Goal: Task Accomplishment & Management: Complete application form

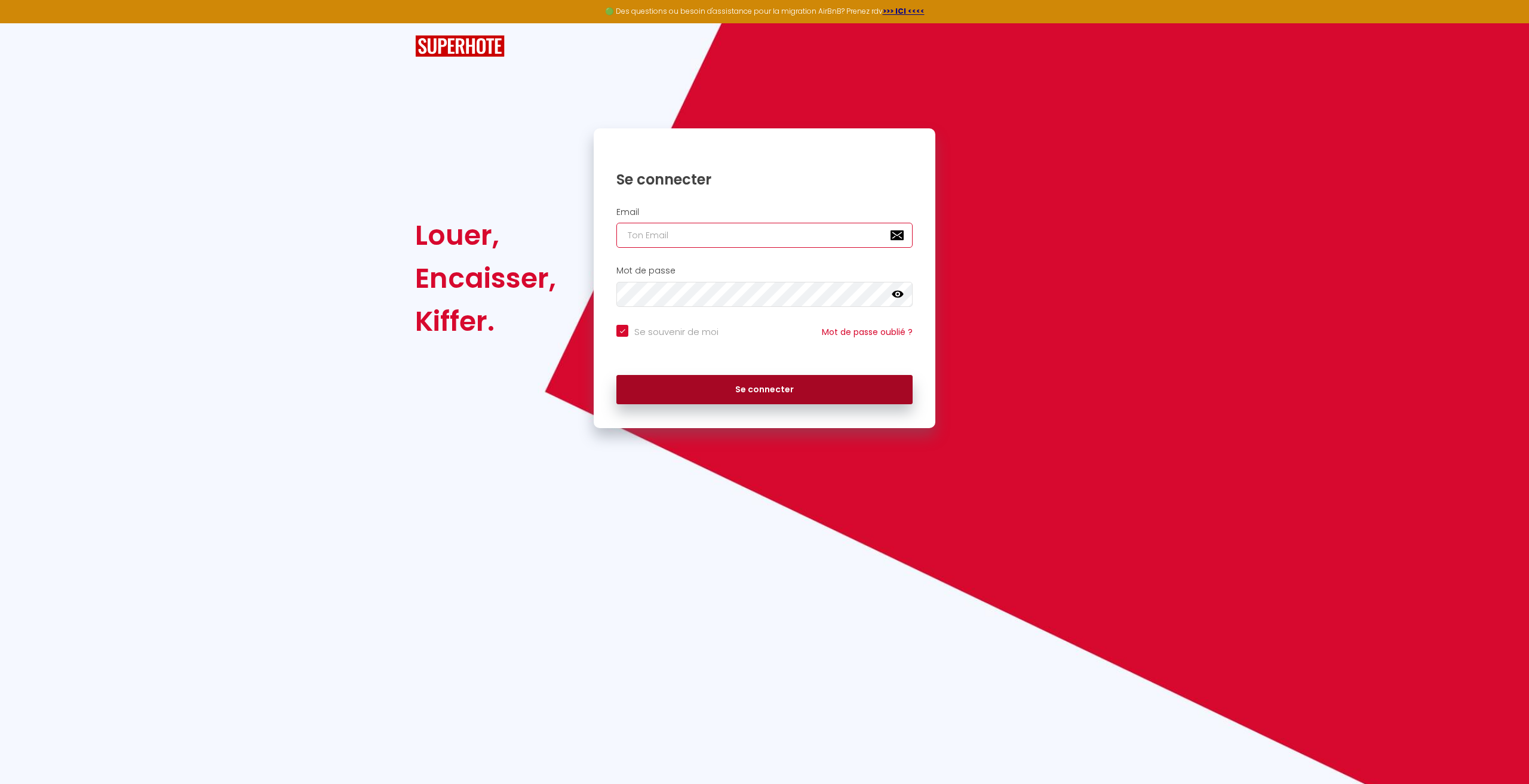
type input "[EMAIL_ADDRESS][DOMAIN_NAME]"
click at [675, 395] on button "Se connecter" at bounding box center [764, 389] width 297 height 29
checkbox input "true"
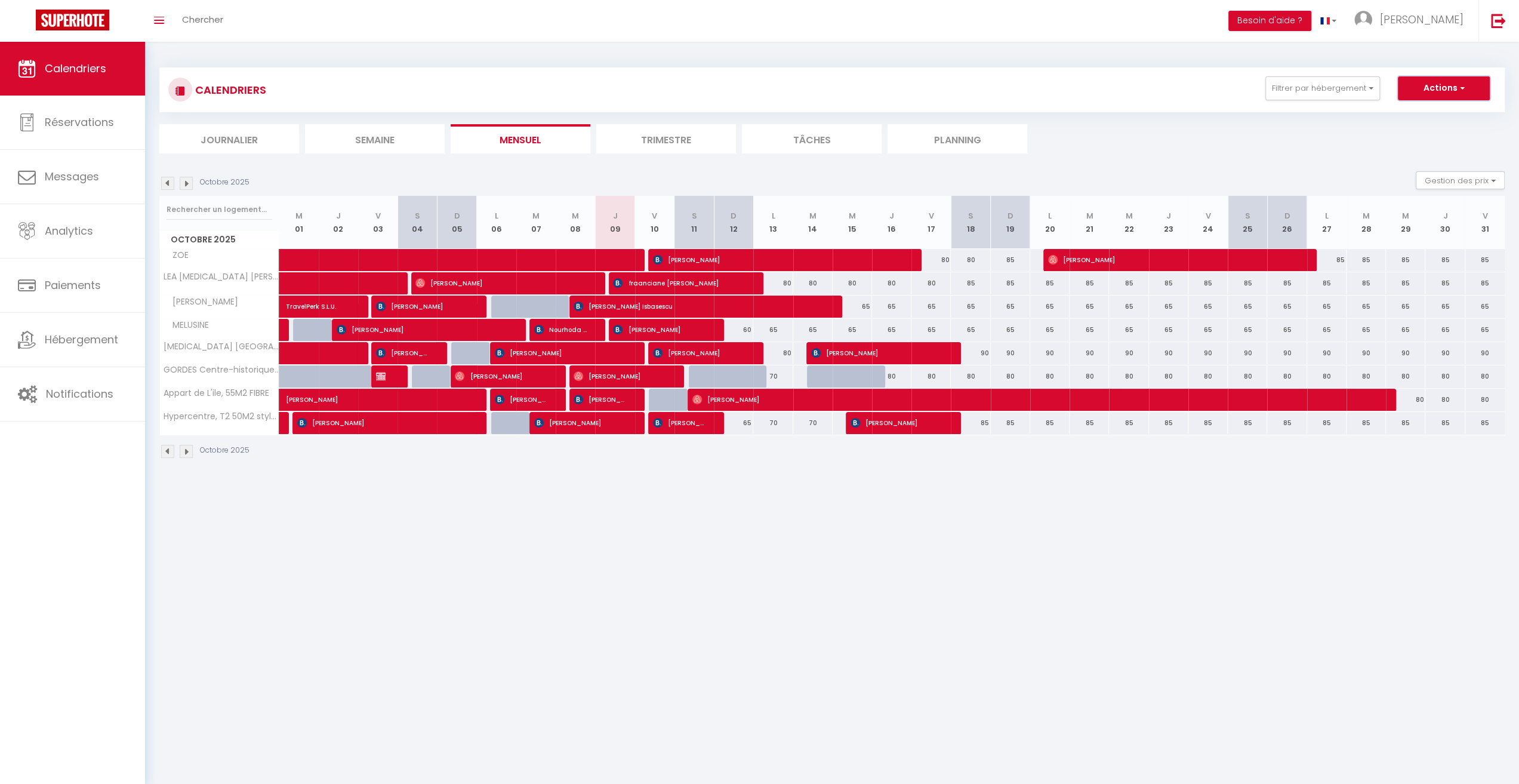
click at [1452, 90] on button "Actions" at bounding box center [1444, 87] width 92 height 24
click at [1423, 116] on link "Nouvelle réservation" at bounding box center [1432, 115] width 104 height 18
select select
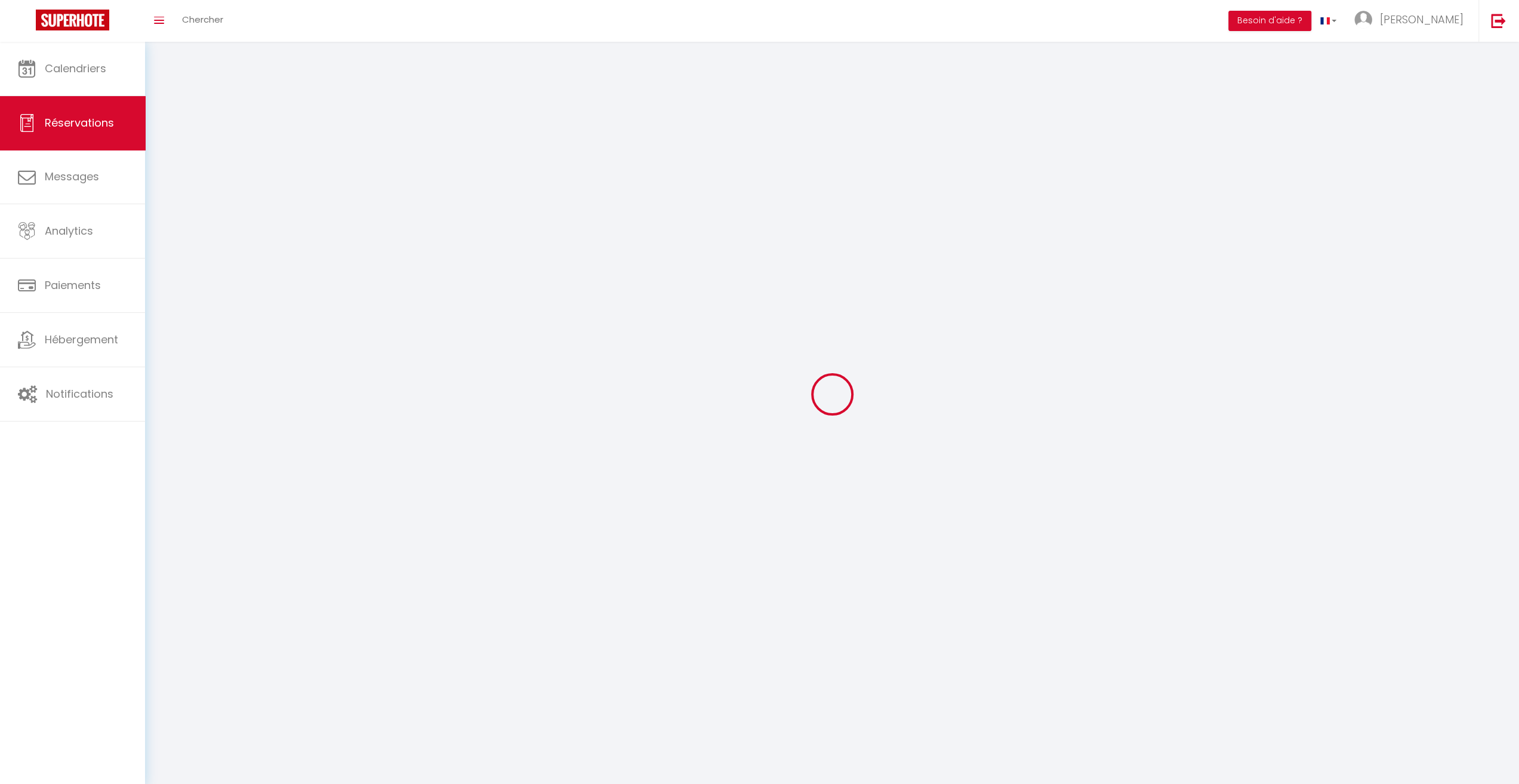
select select
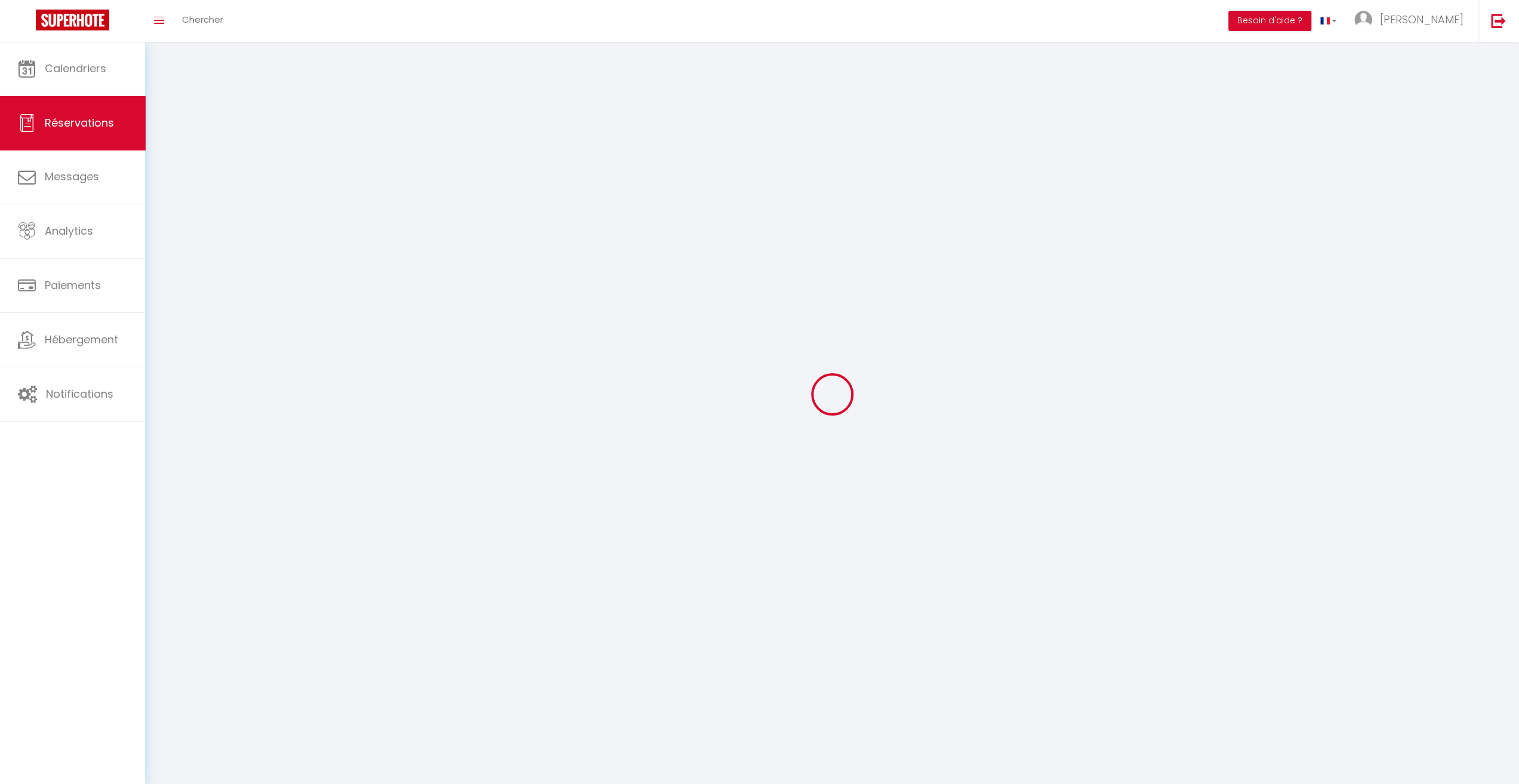
select select
checkbox input "false"
select select
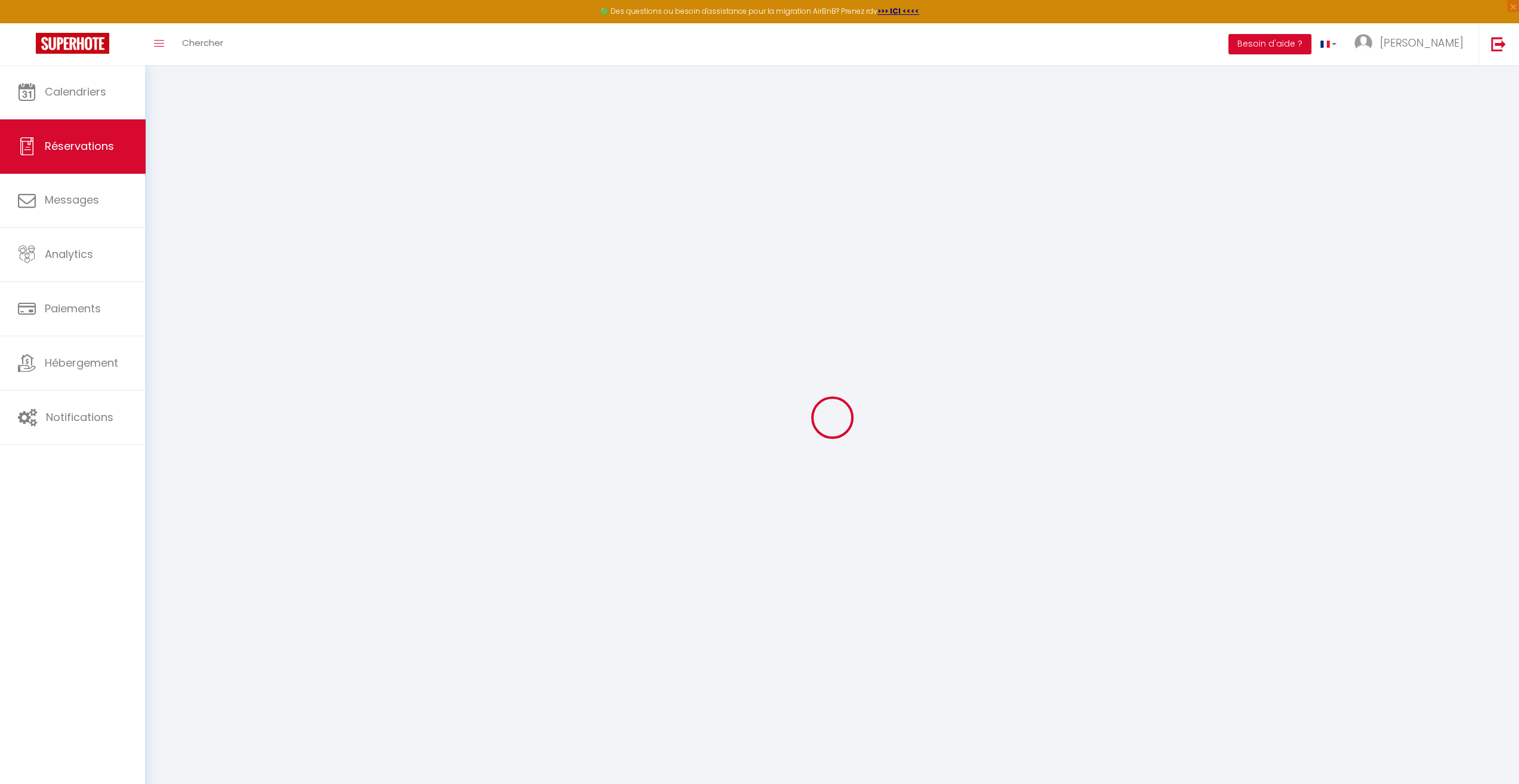
select select
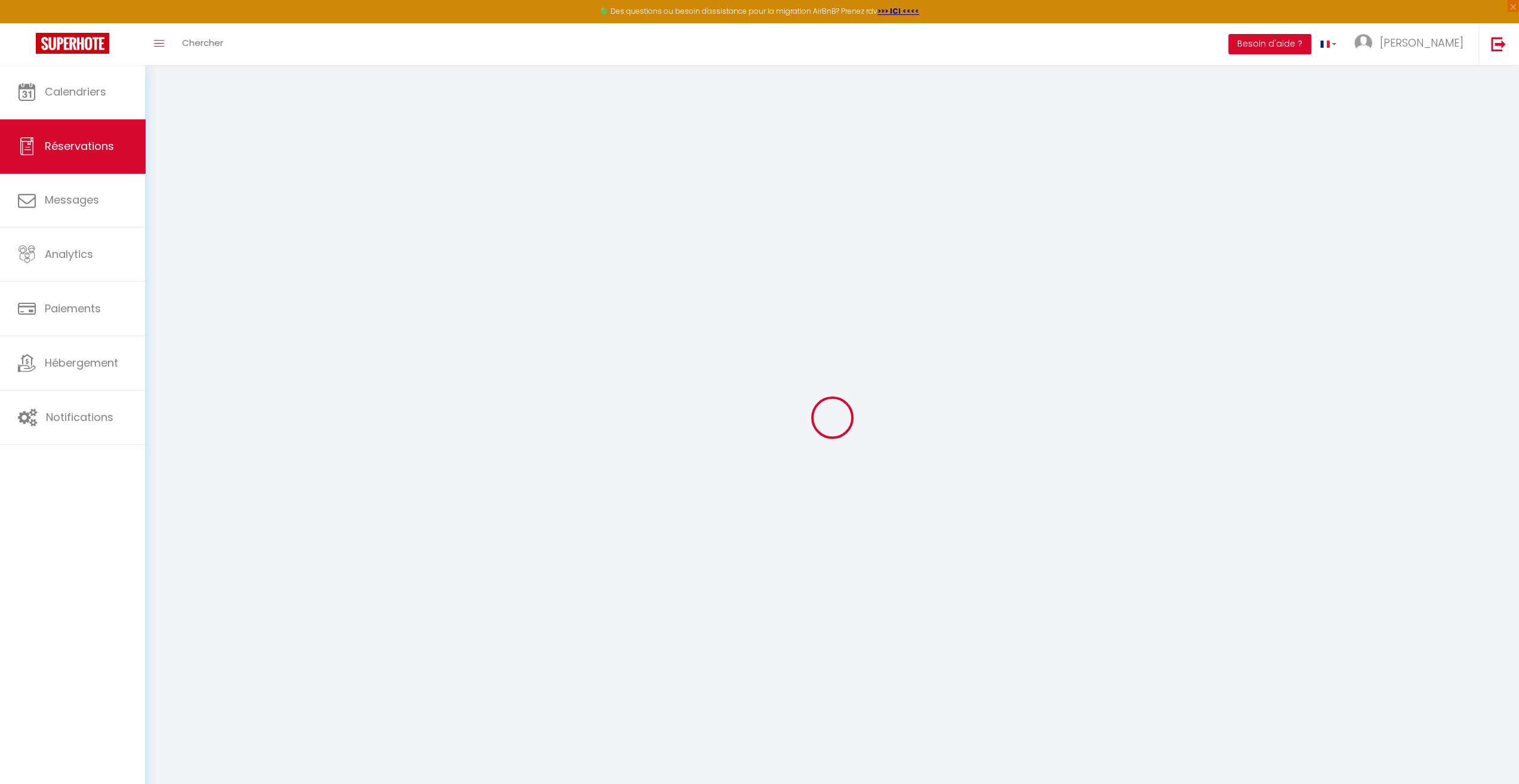
select select
checkbox input "false"
select select
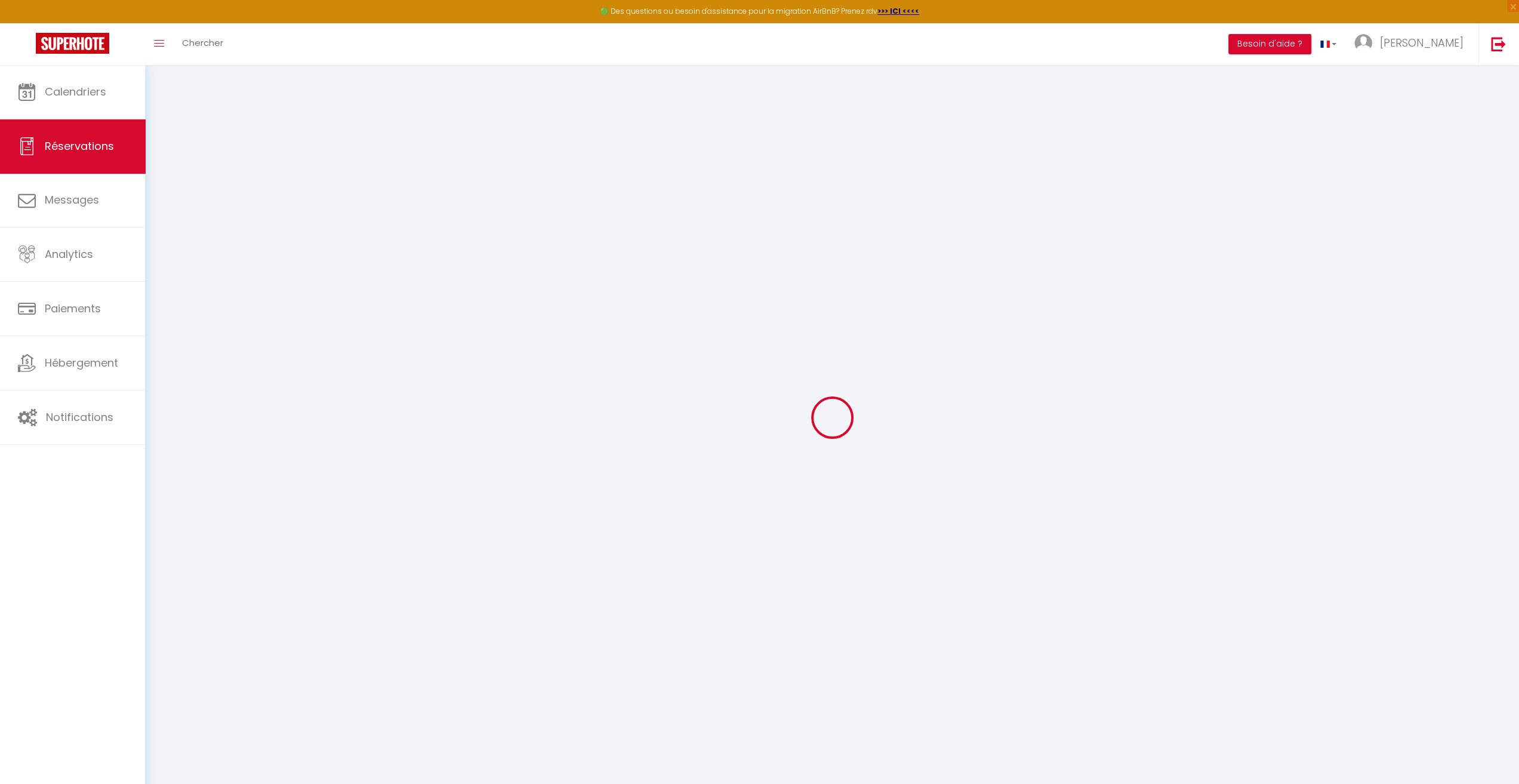
select select
checkbox input "false"
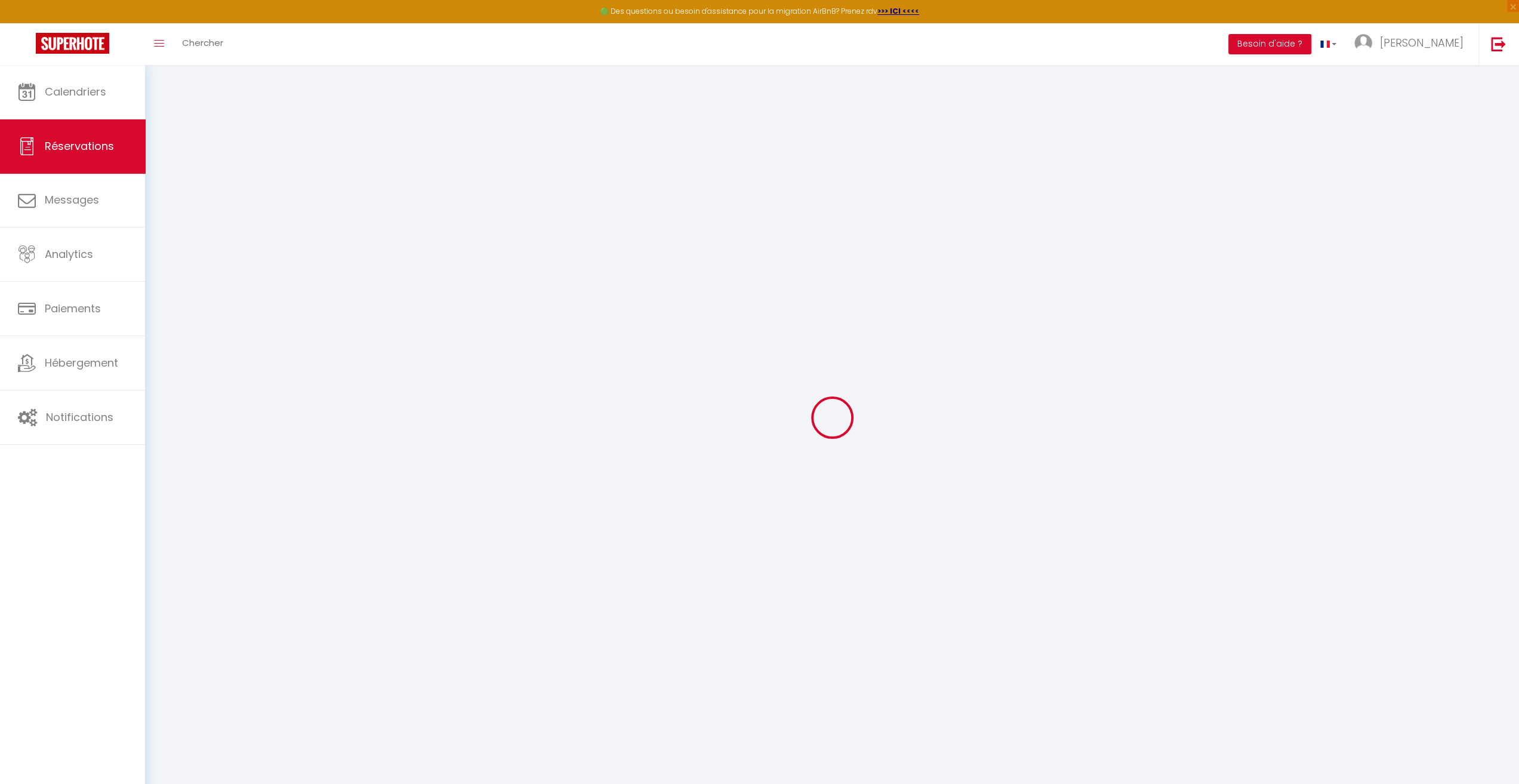
select select
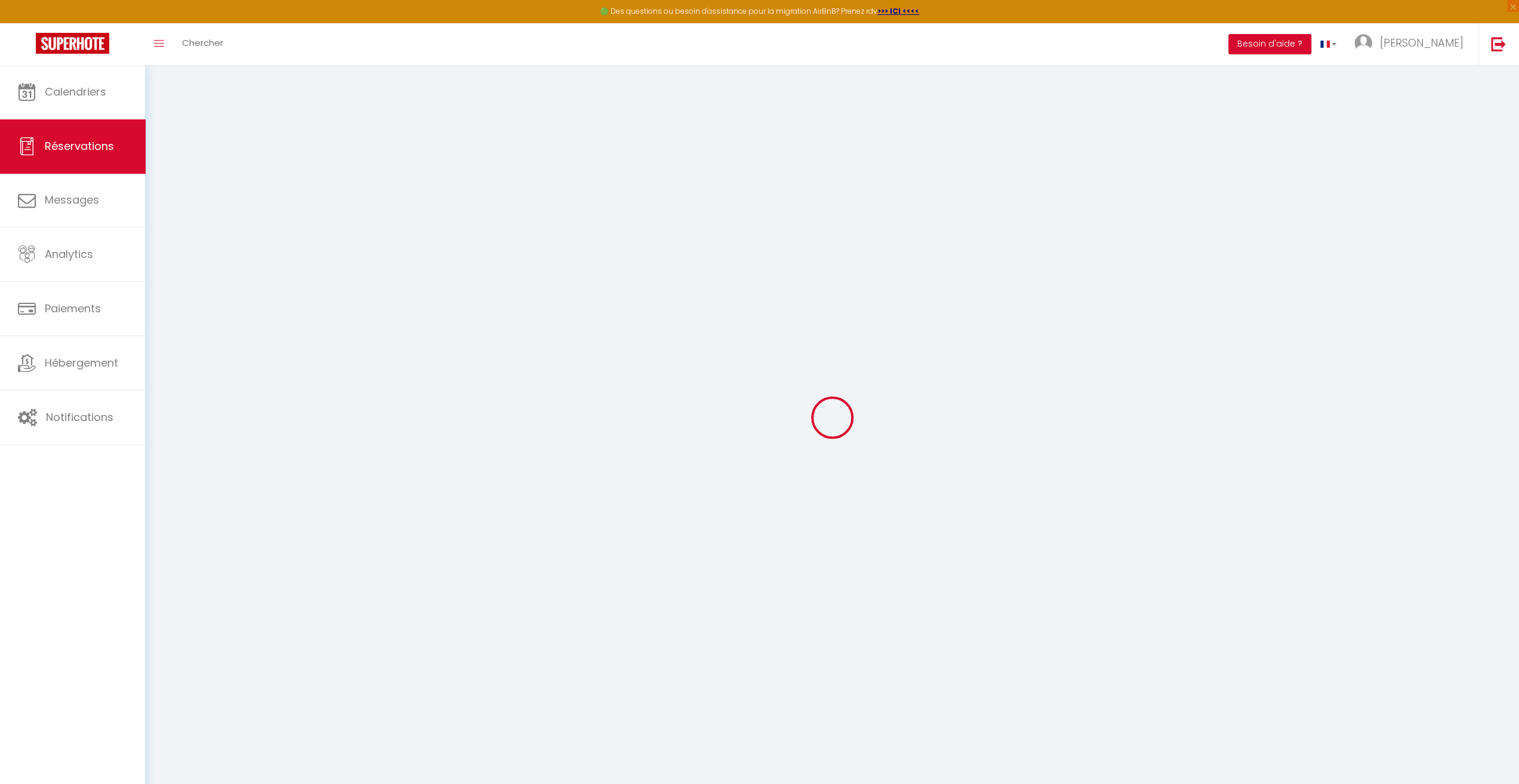
select select
checkbox input "false"
select select
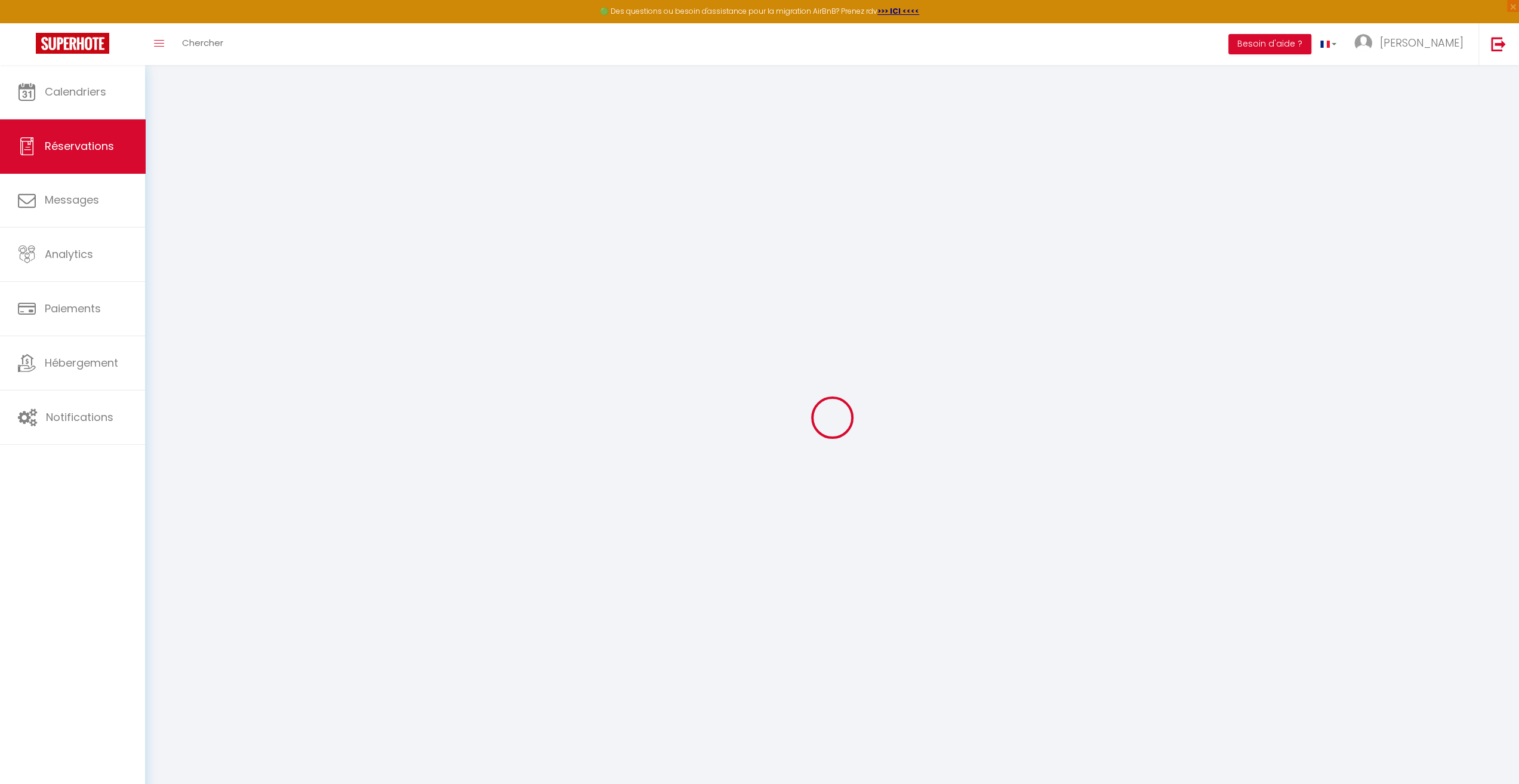
select select
checkbox input "false"
select select
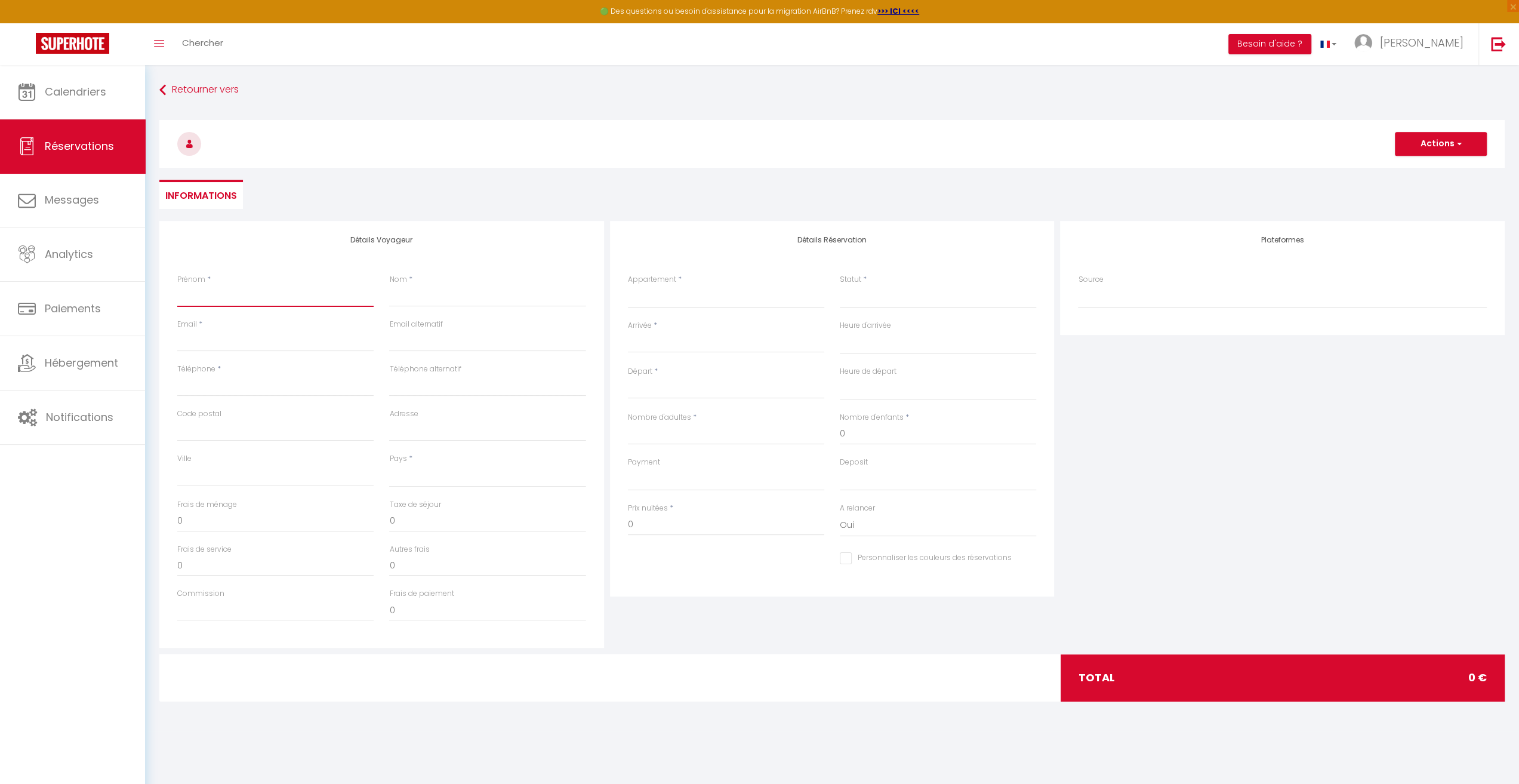
click at [205, 297] on input "Prénom" at bounding box center [276, 296] width 197 height 22
type input "C"
select select
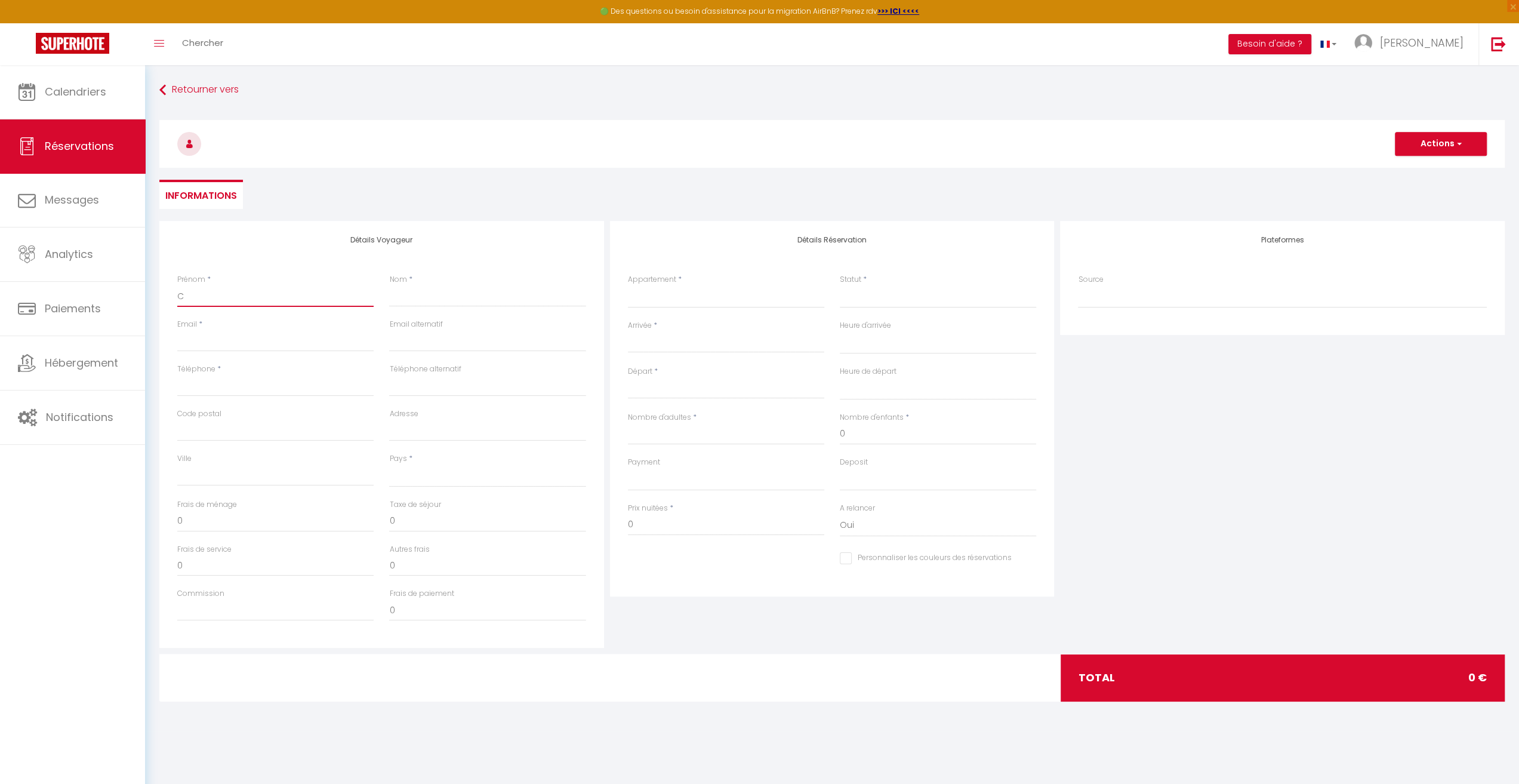
select select
checkbox input "false"
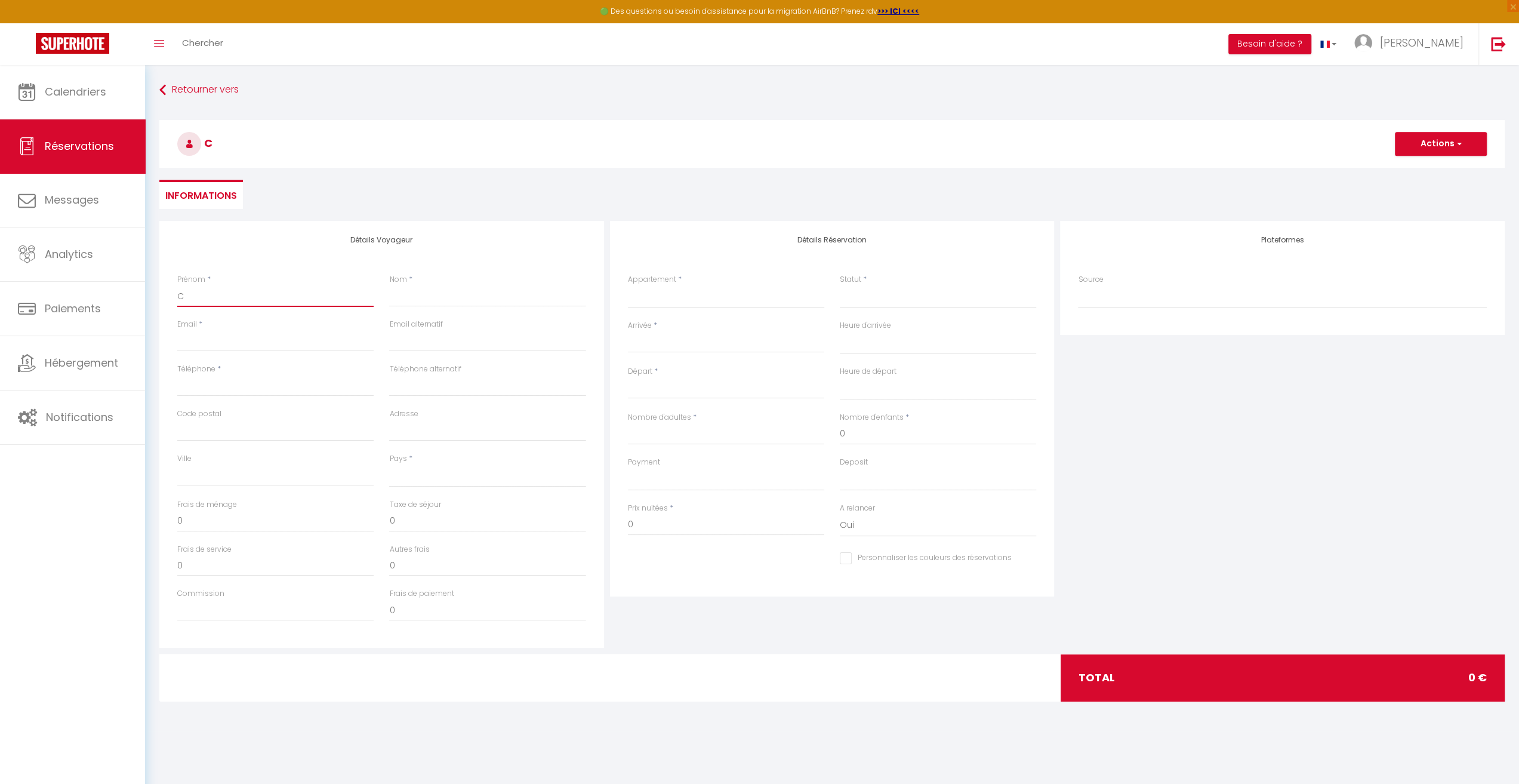
type input "Cl"
select select
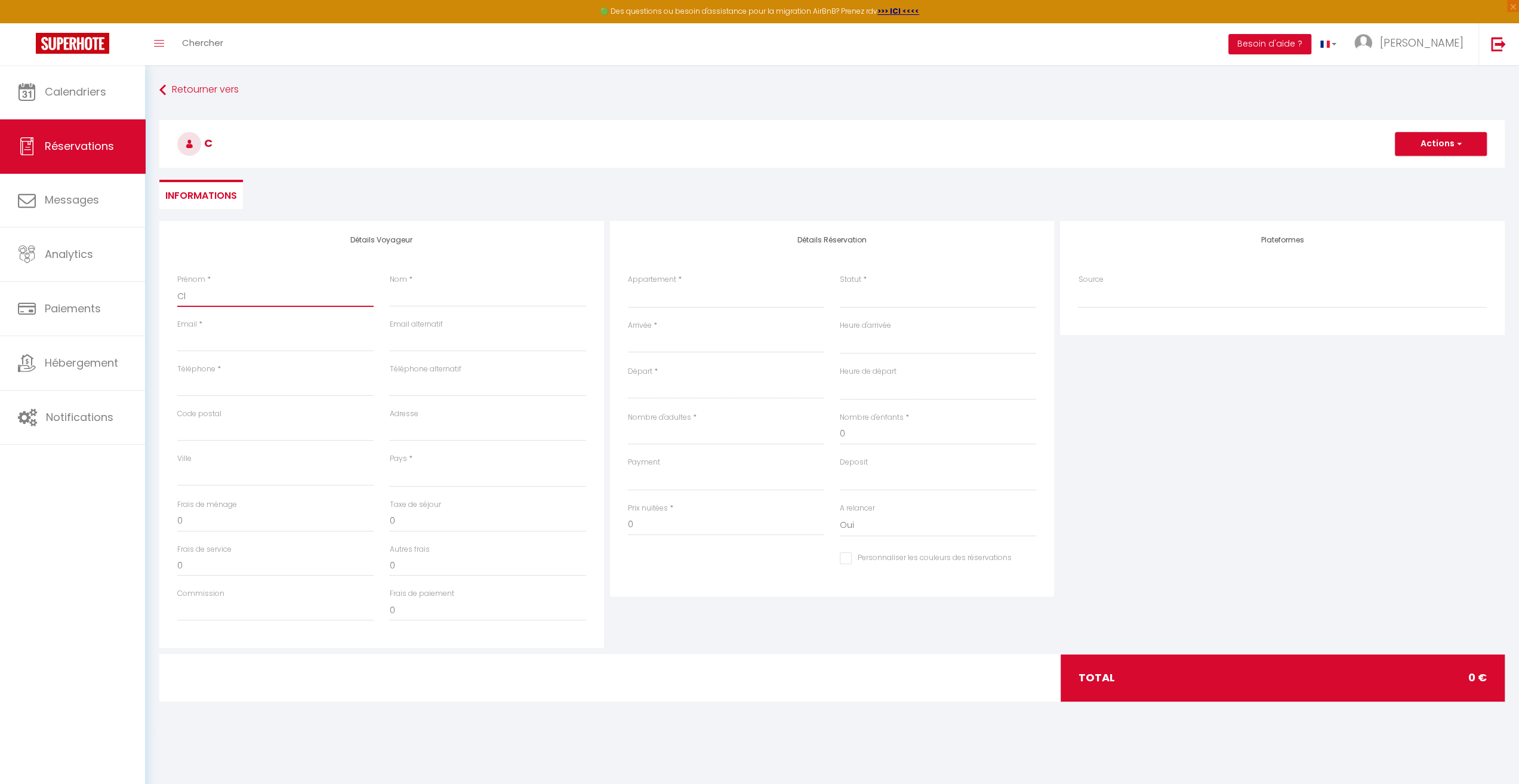
select select
checkbox input "false"
type input "Cla"
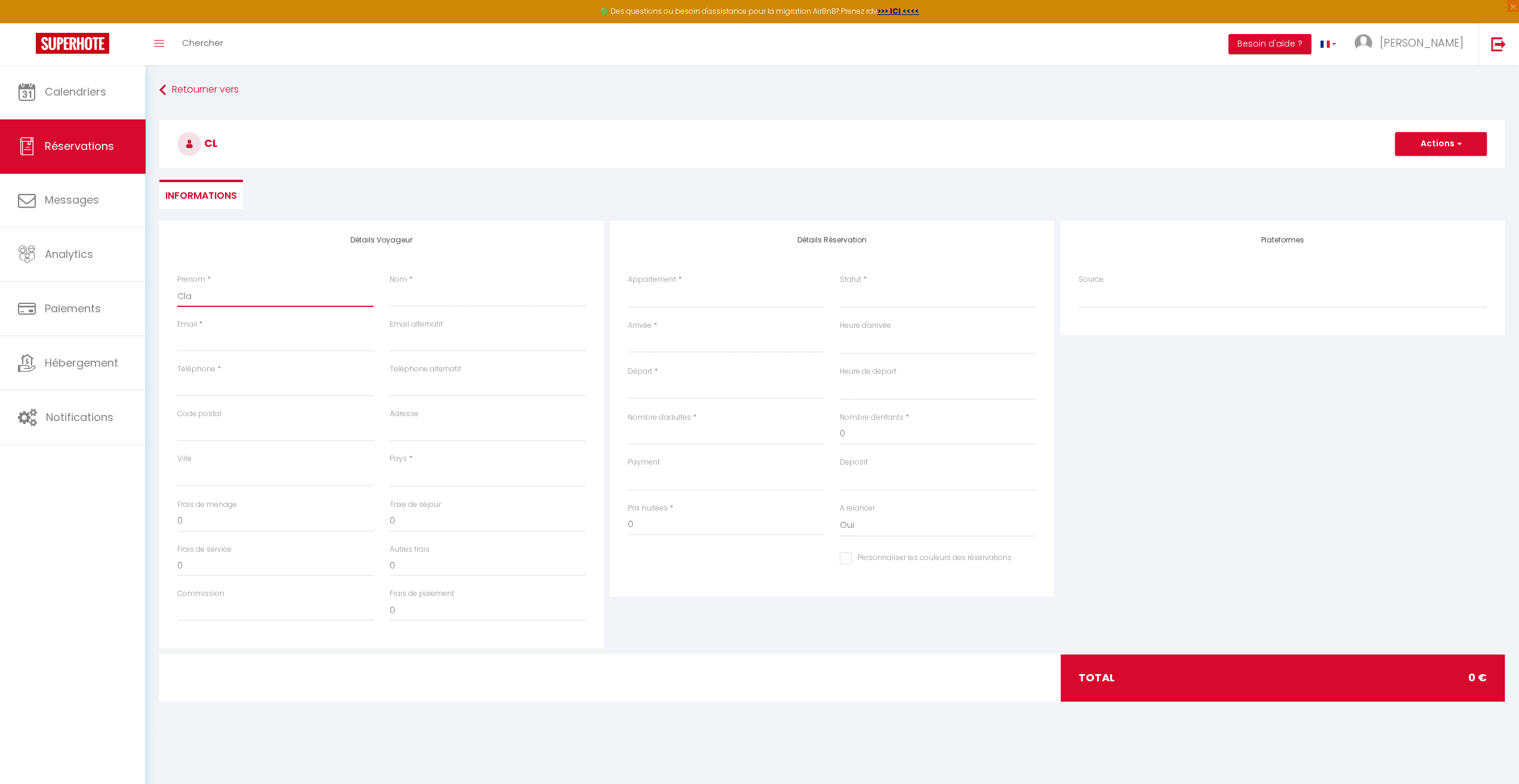
select select
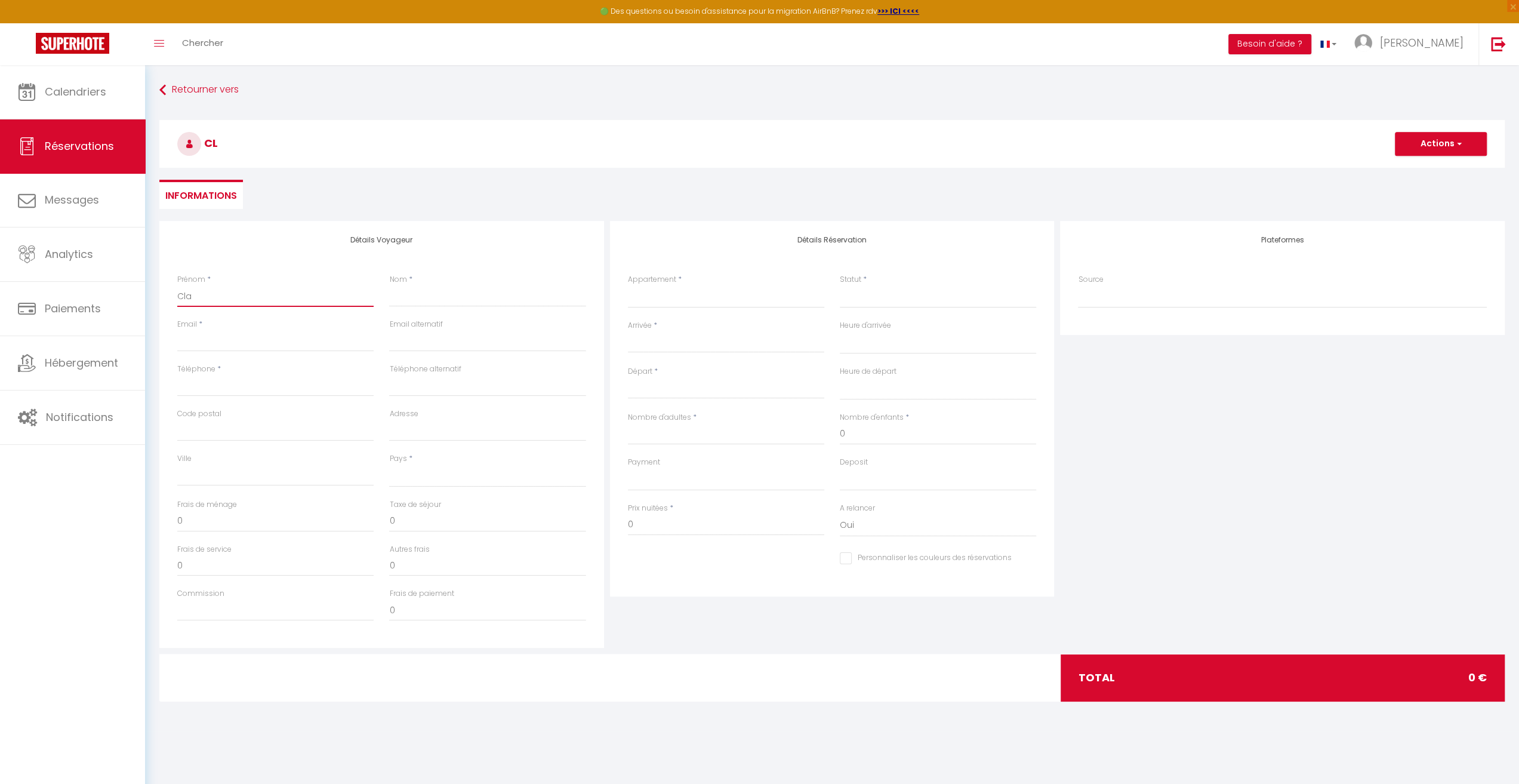
select select
checkbox input "false"
type input "Clai"
select select
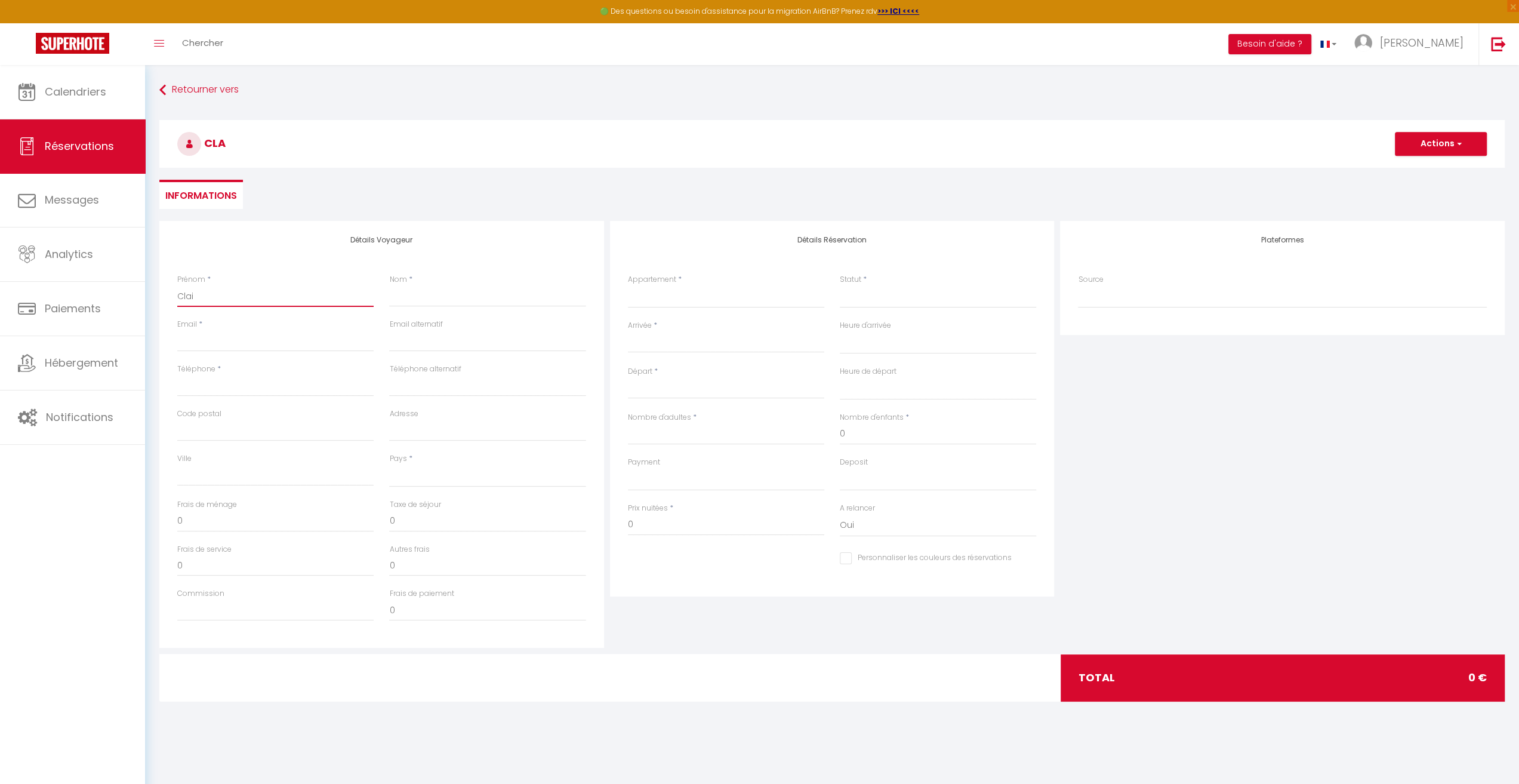
select select
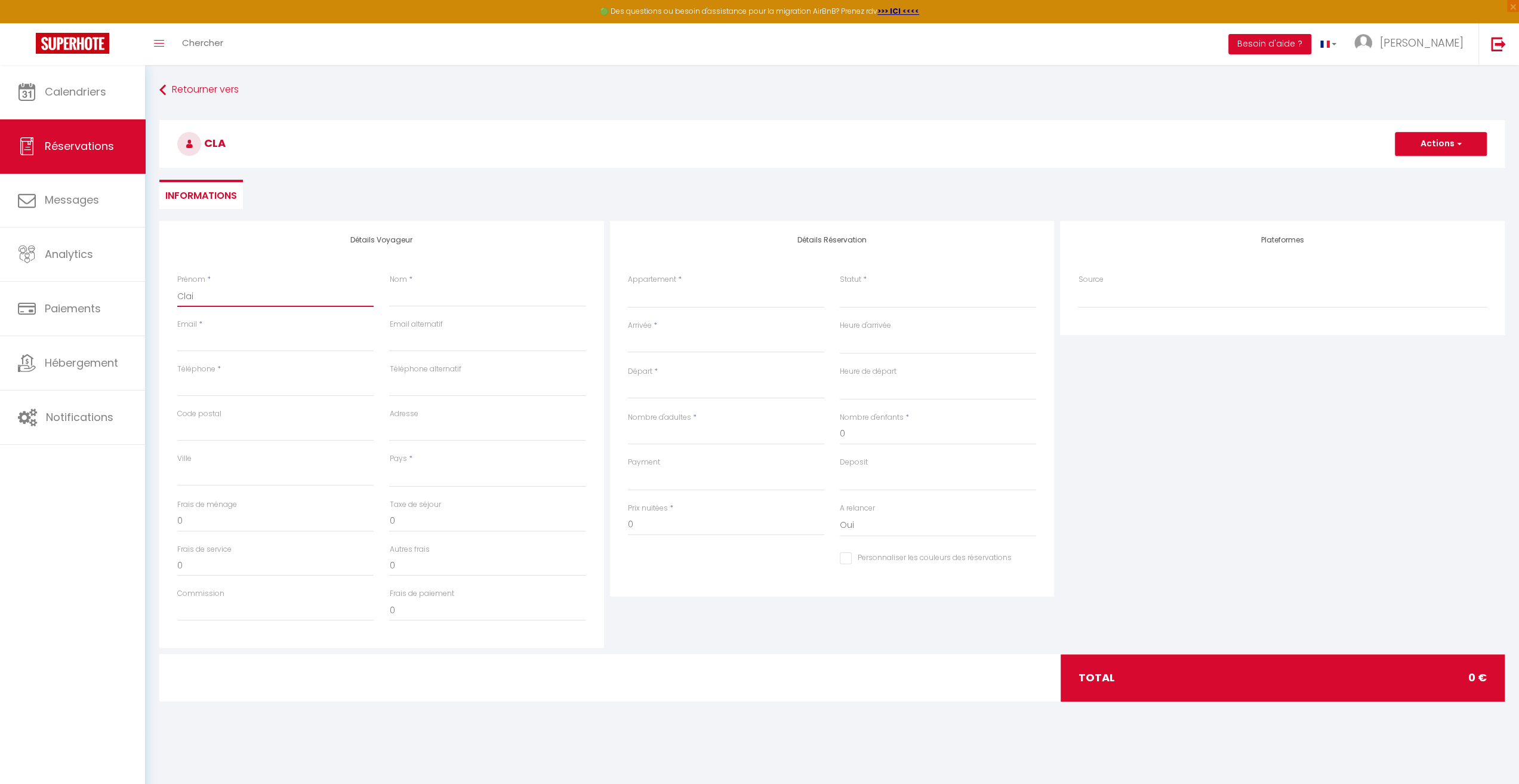
select select
checkbox input "false"
type input "Clair"
select select
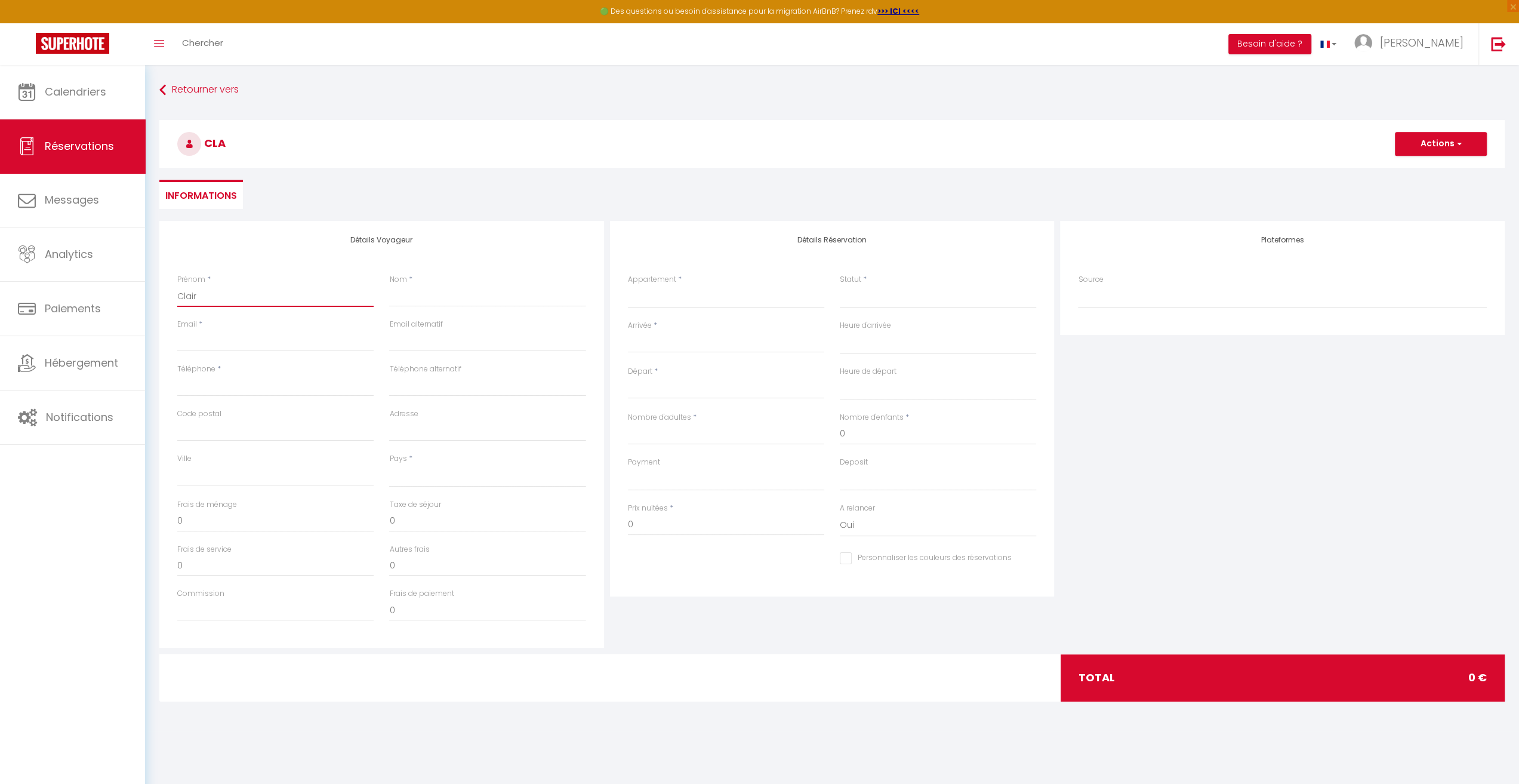
select select
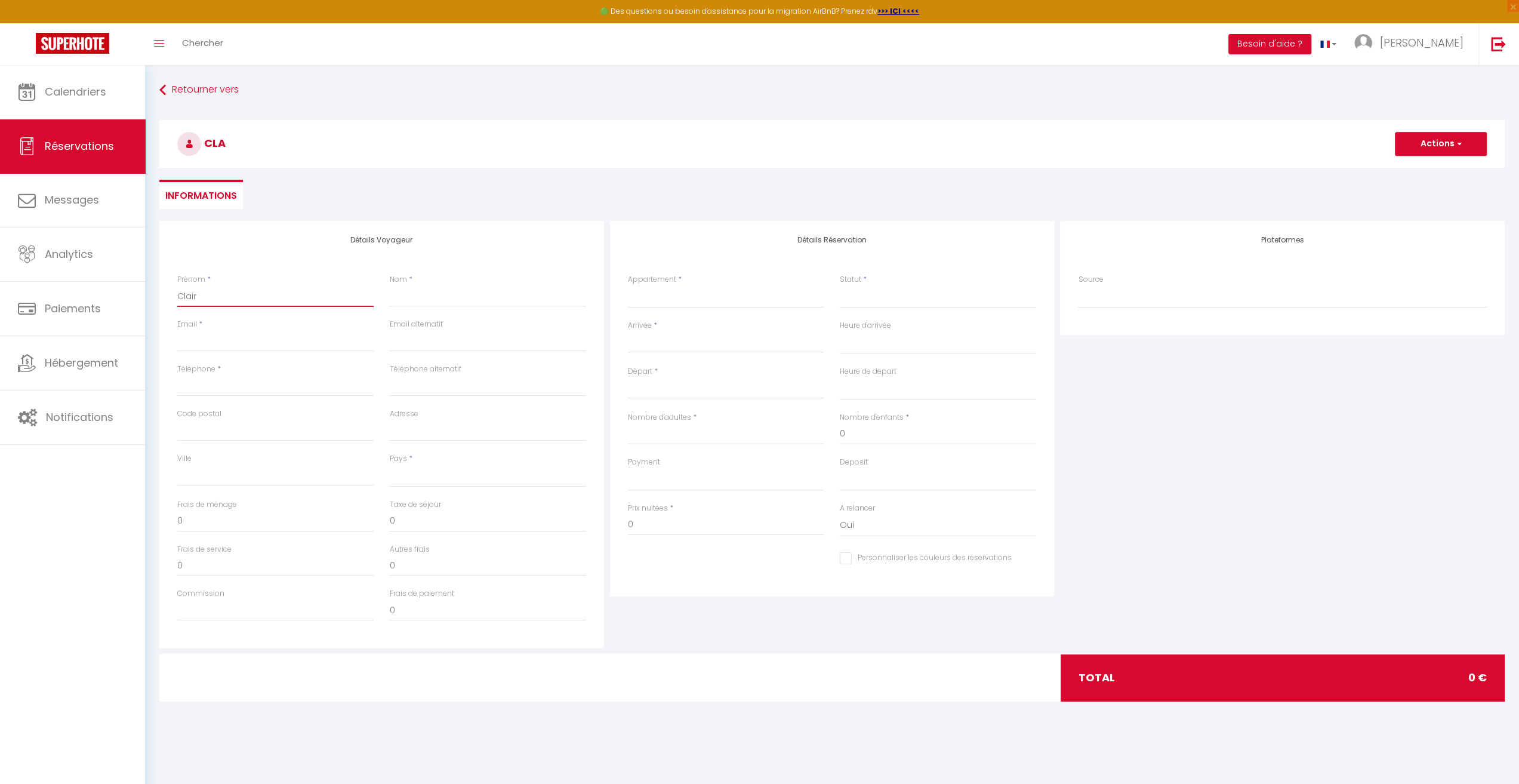
checkbox input "false"
type input "[PERSON_NAME]"
select select
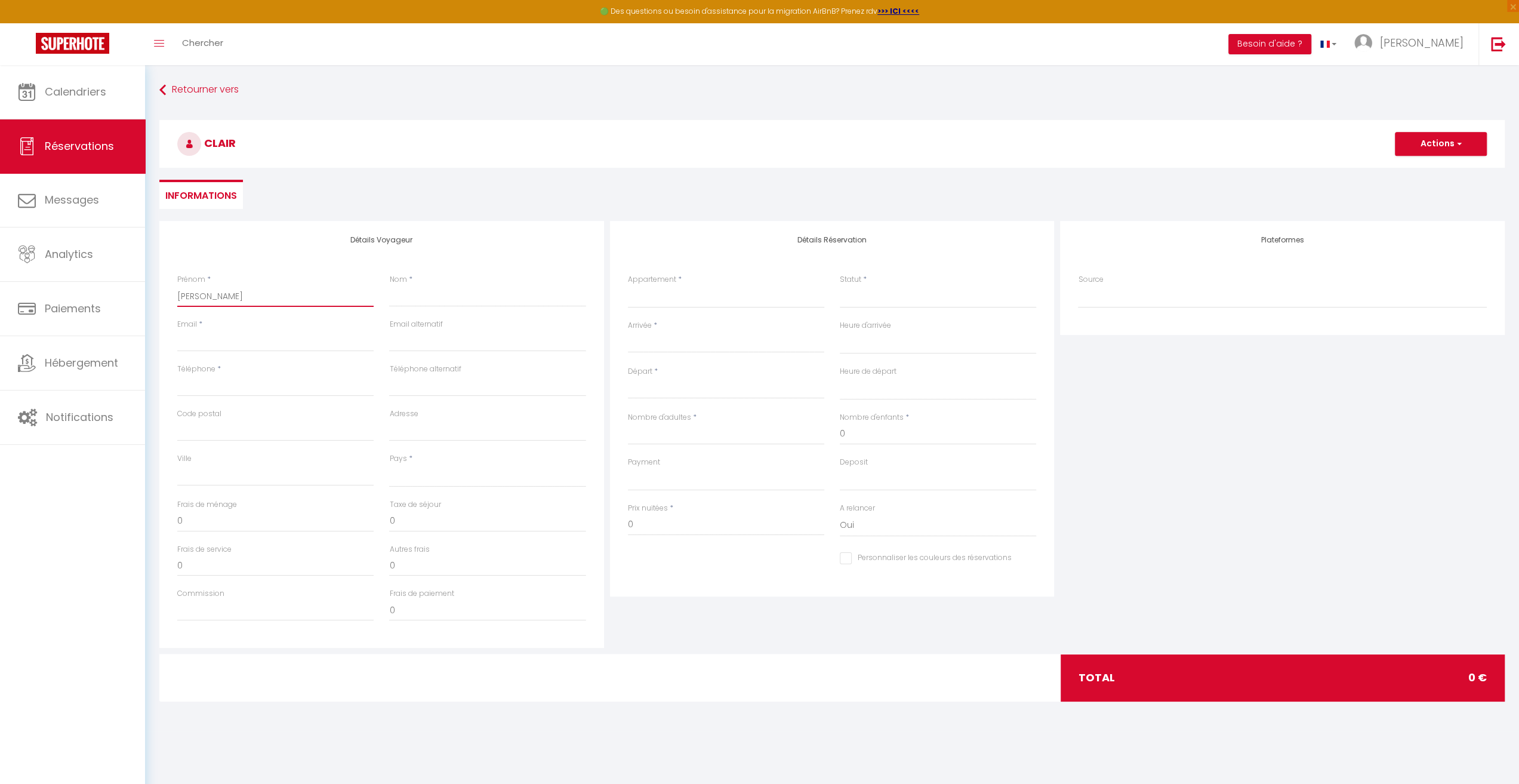
select select
checkbox input "false"
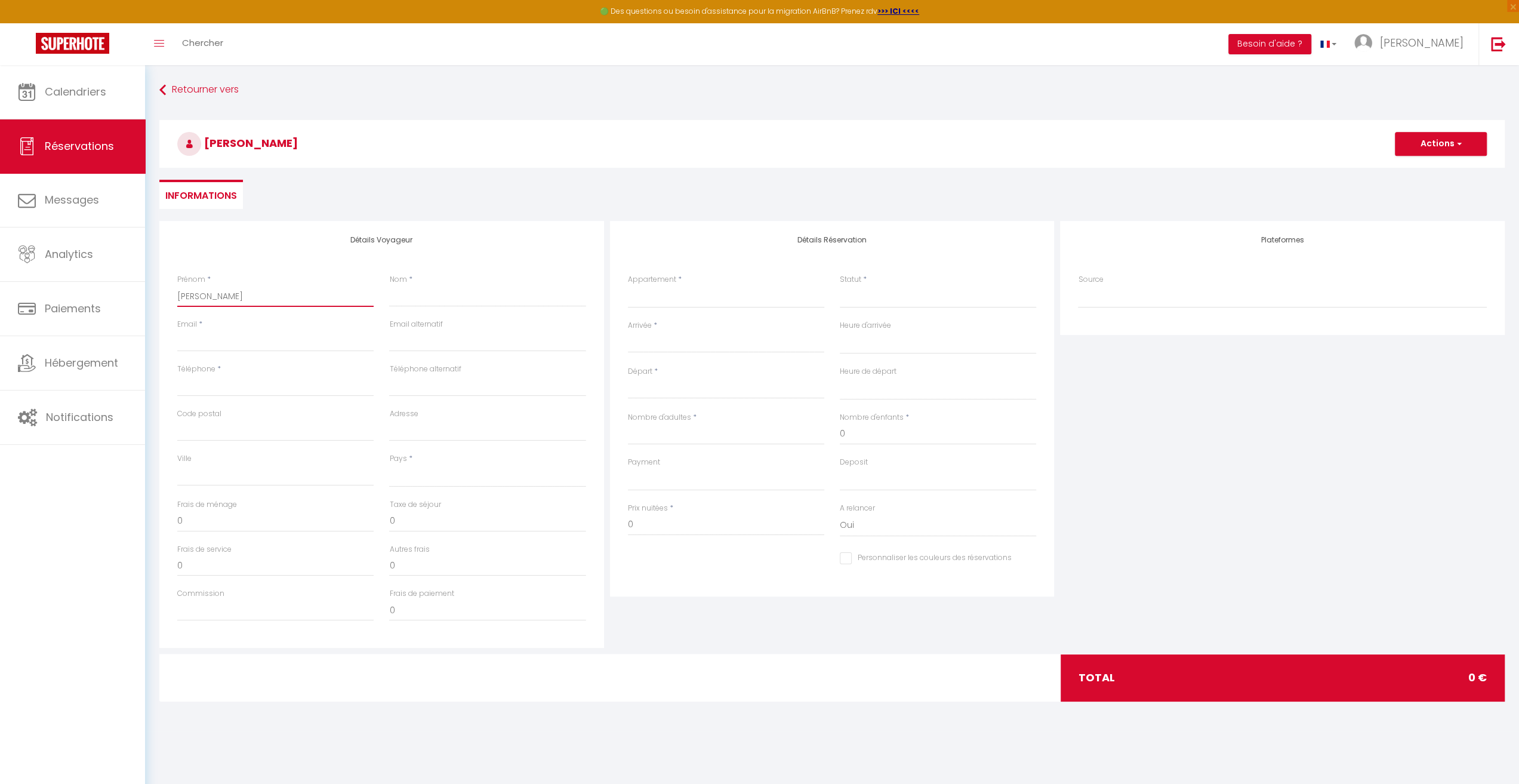
type input "[PERSON_NAME]"
click at [442, 294] on input "Nom" at bounding box center [488, 296] width 197 height 22
type input "G"
select select
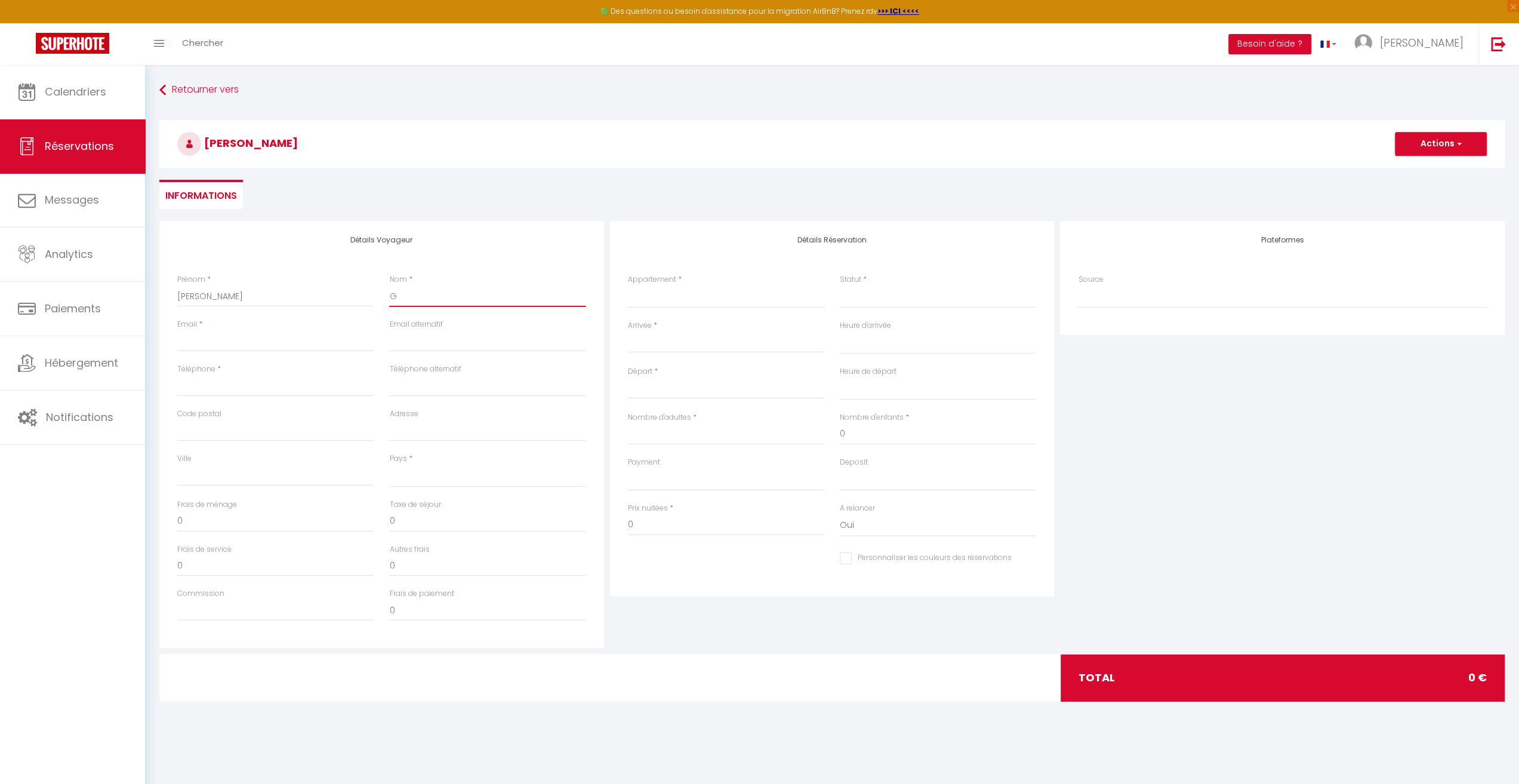
select select
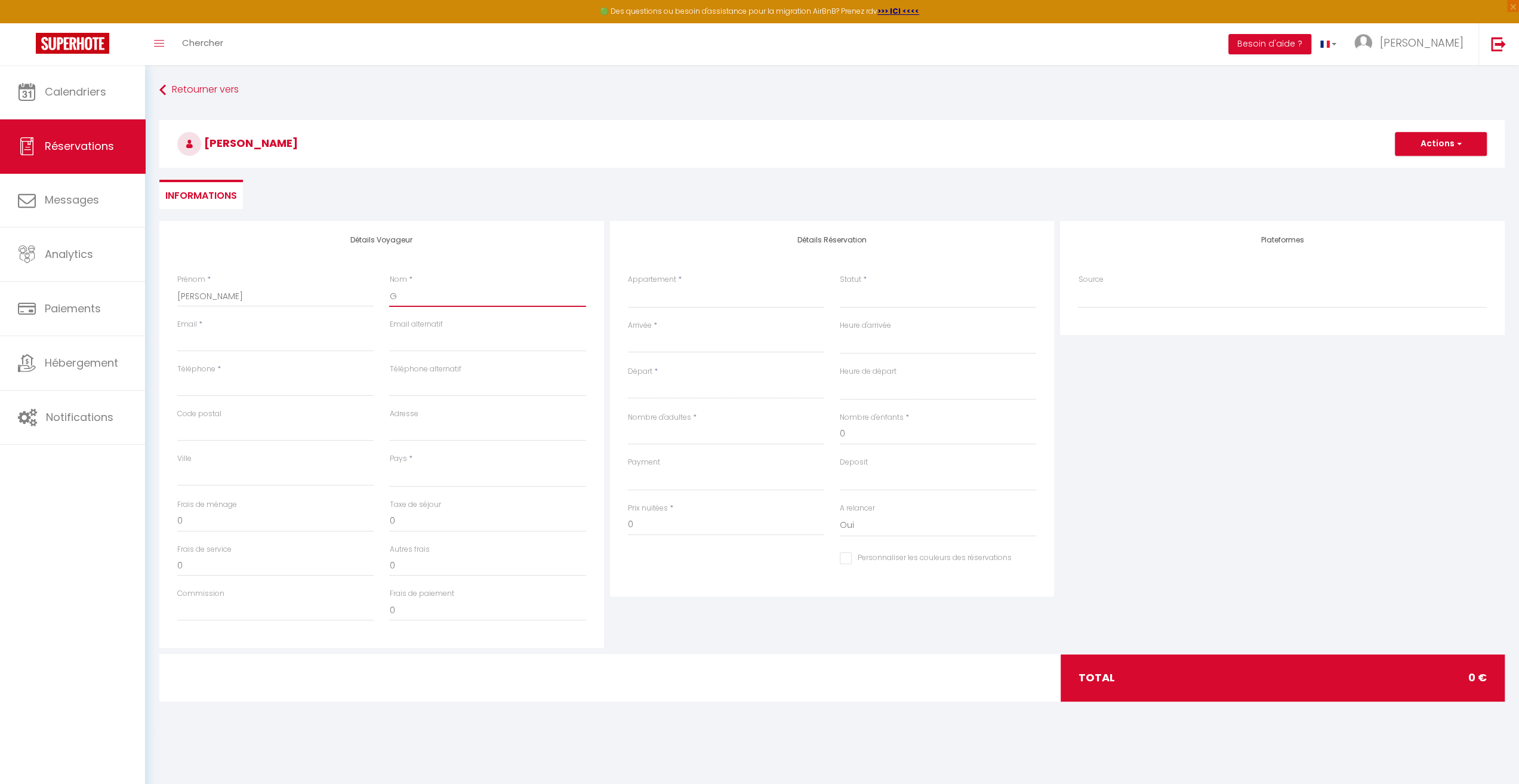
checkbox input "false"
type input "Go"
select select
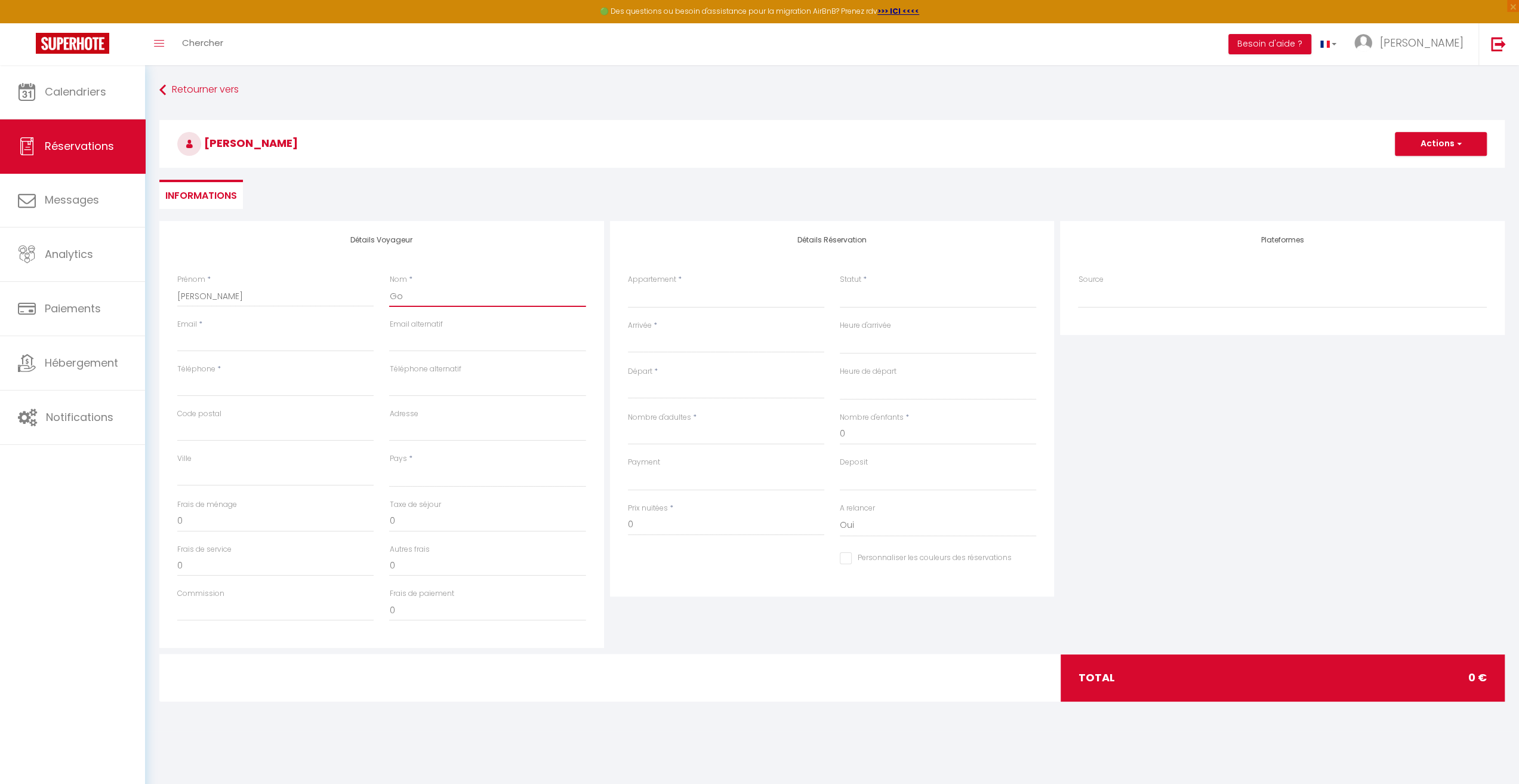
select select
checkbox input "false"
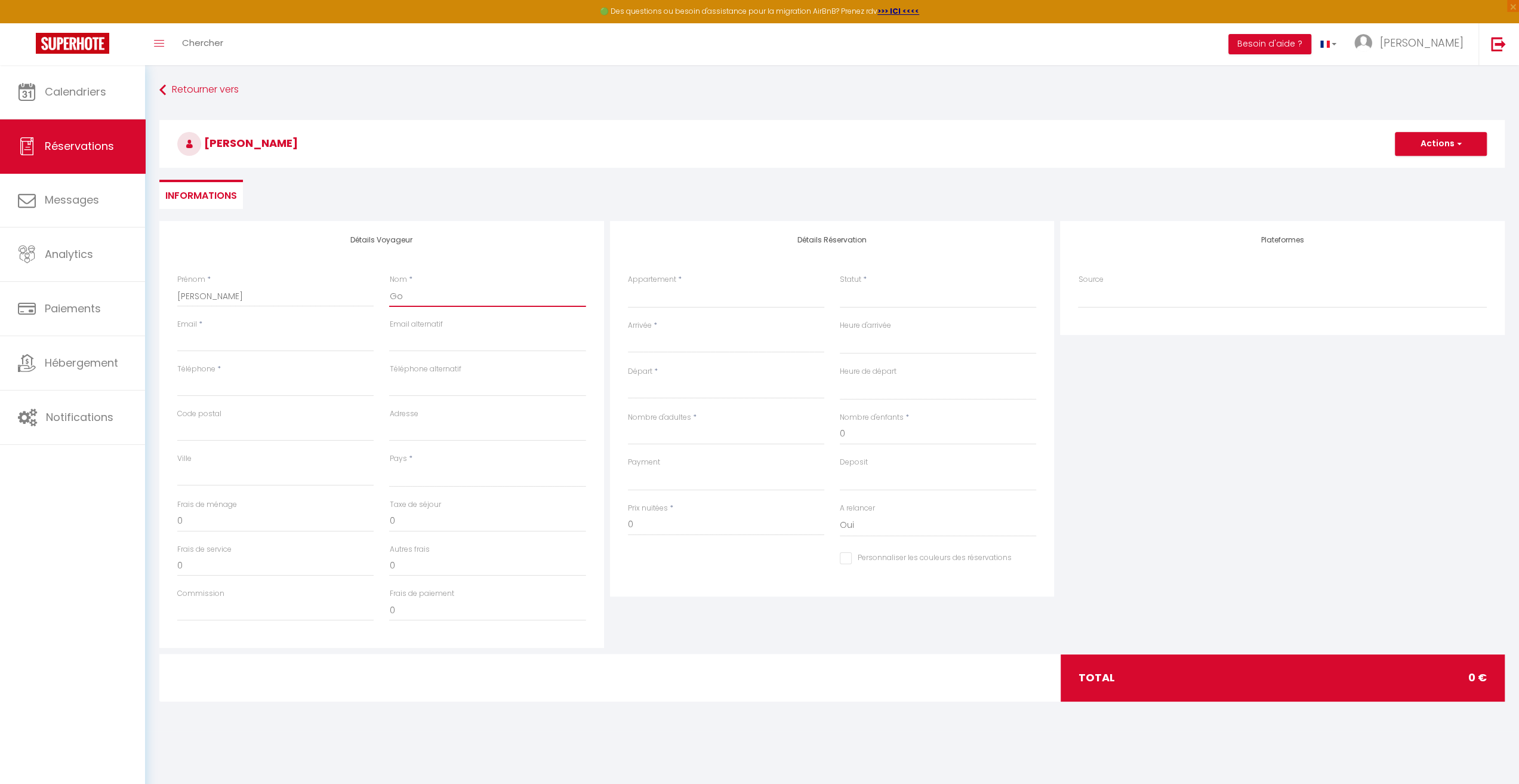
type input "Gon"
select select
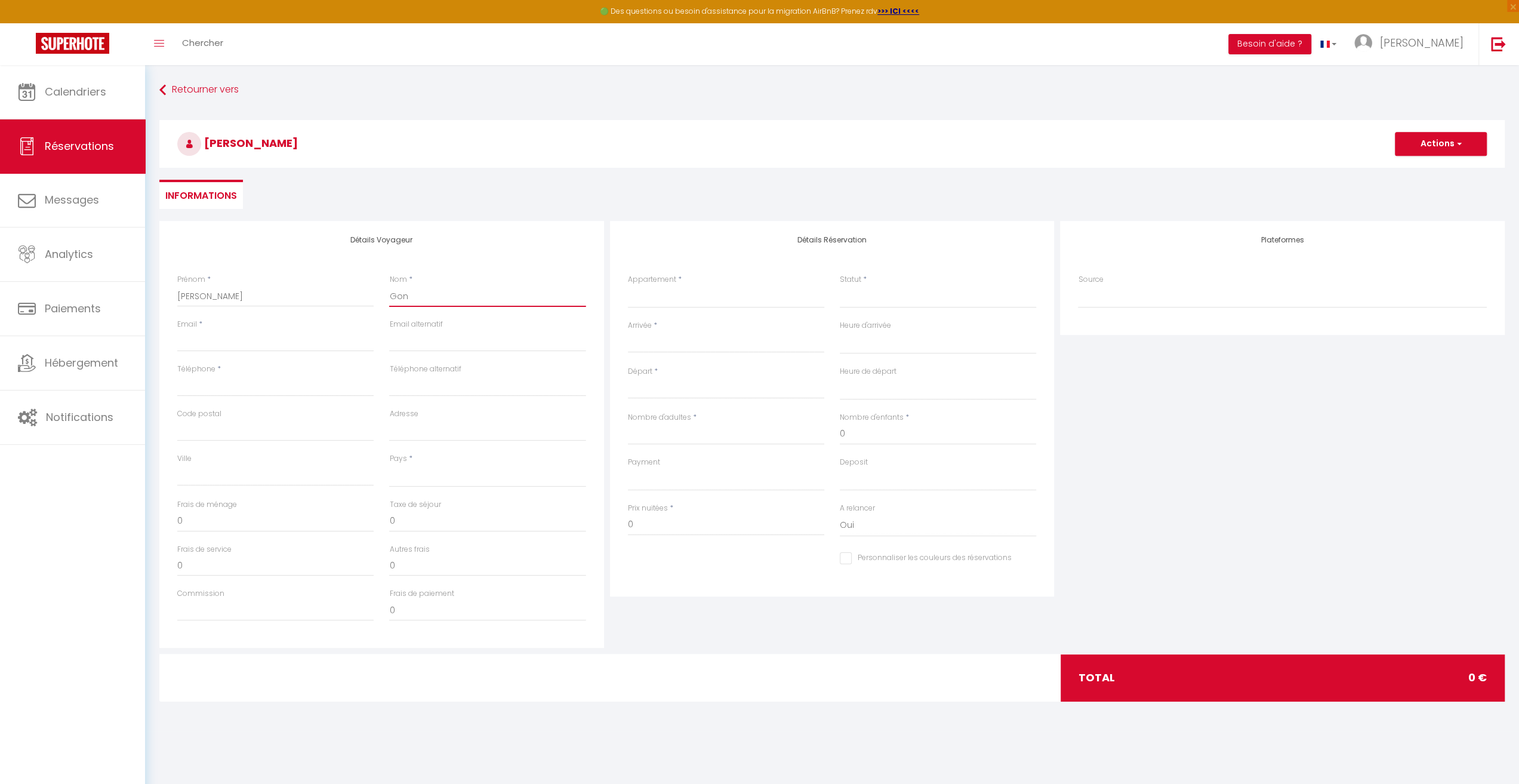
select select
checkbox input "false"
type input "Gonz"
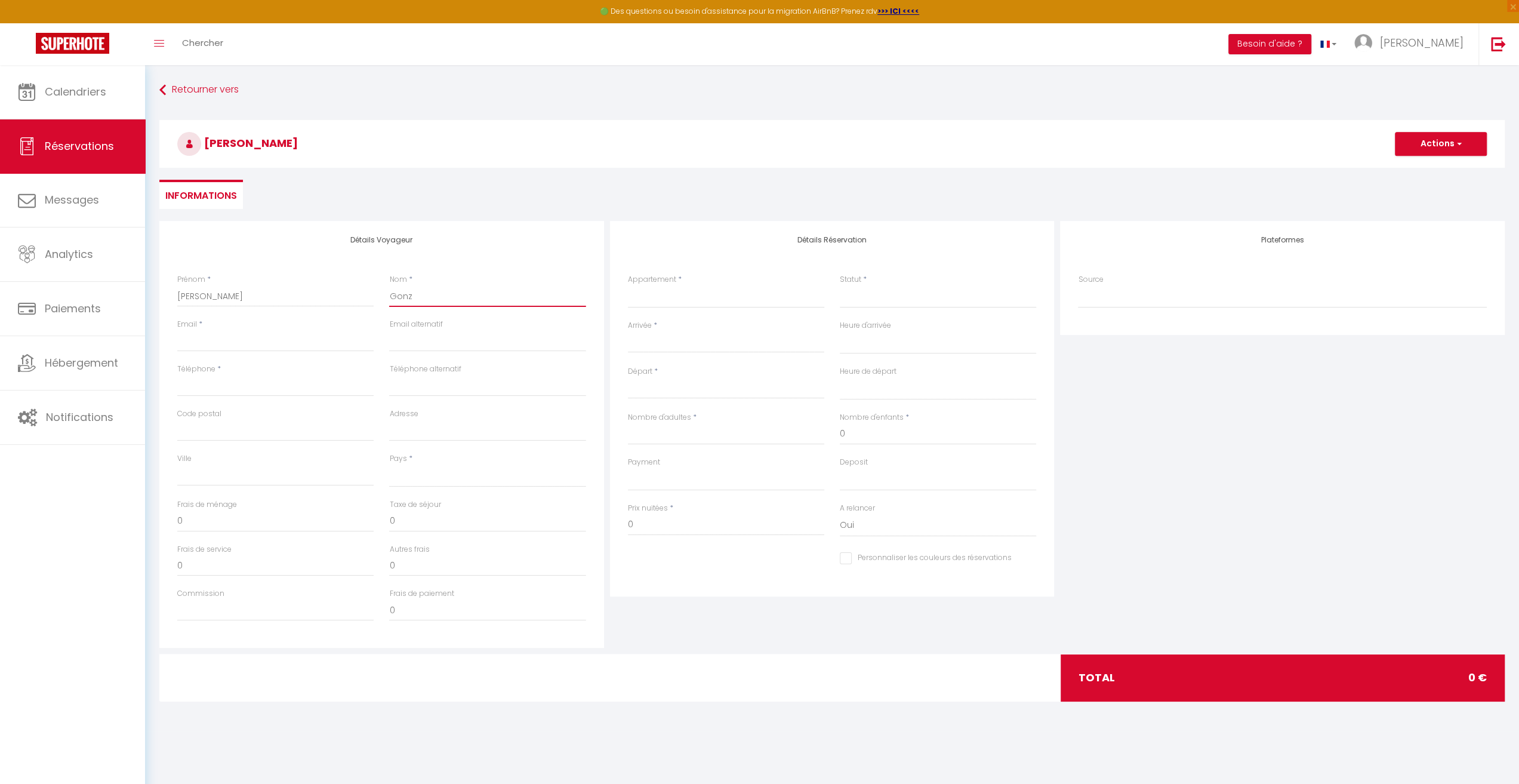
select select
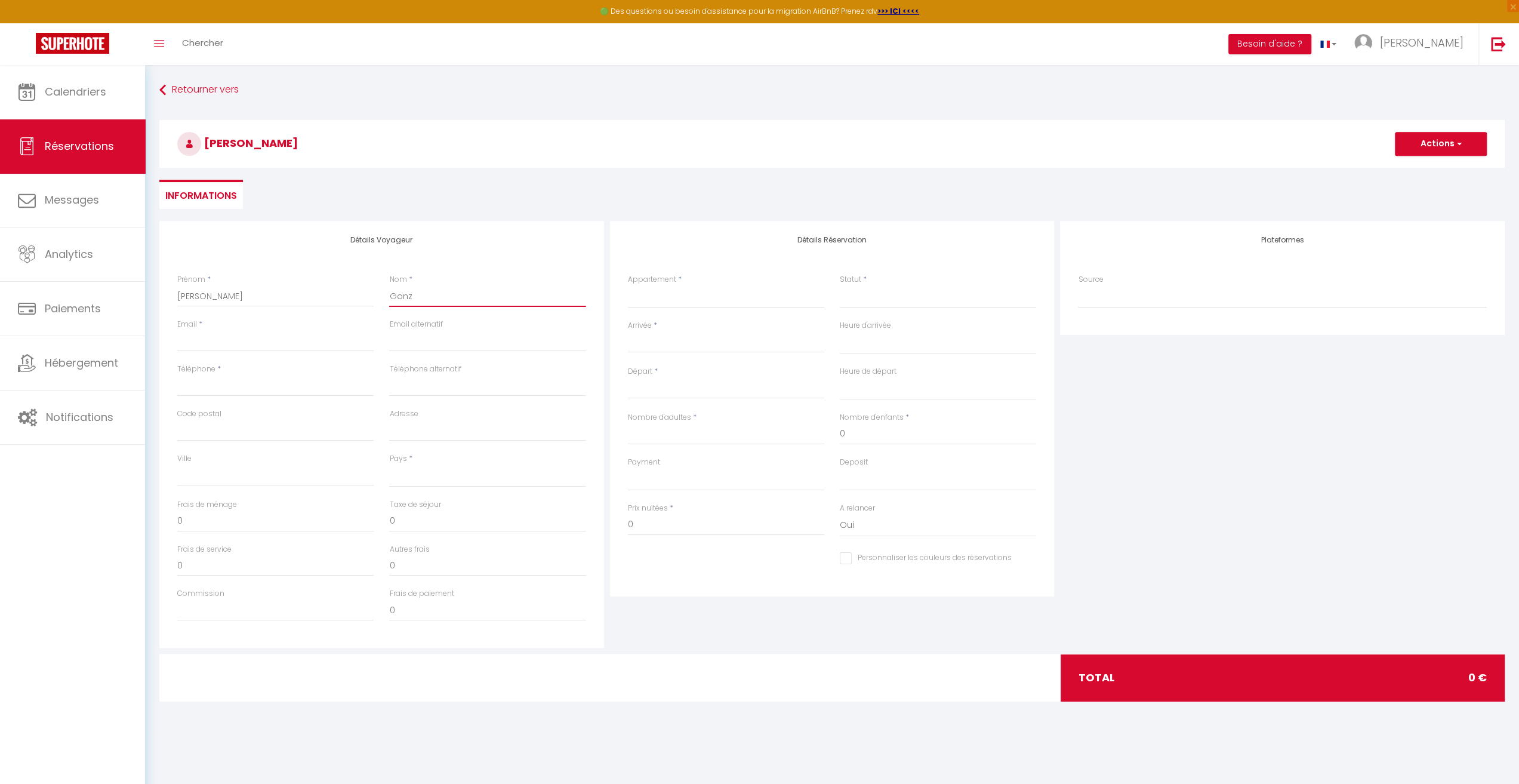
select select
checkbox input "false"
type input "Gonza"
select select
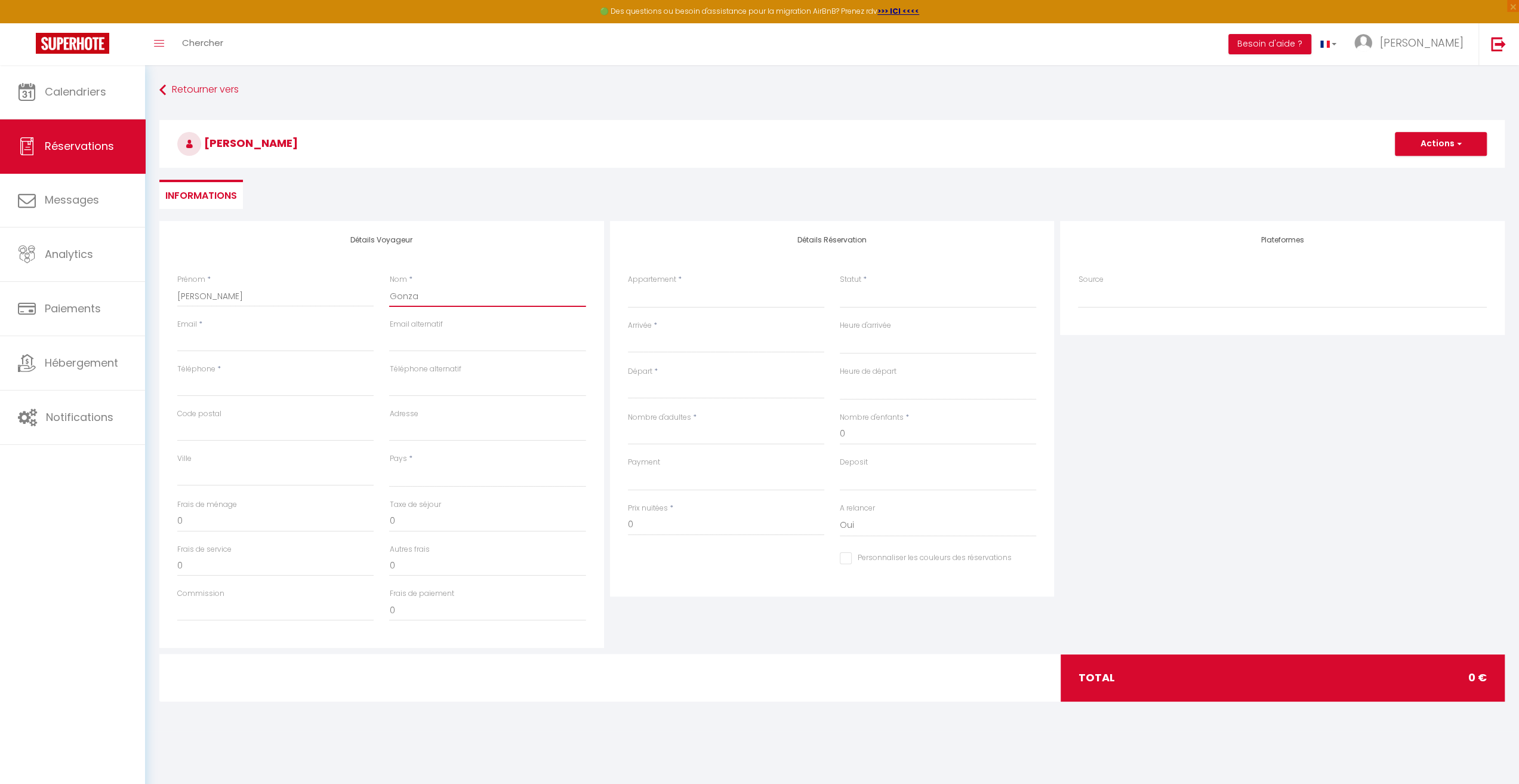
select select
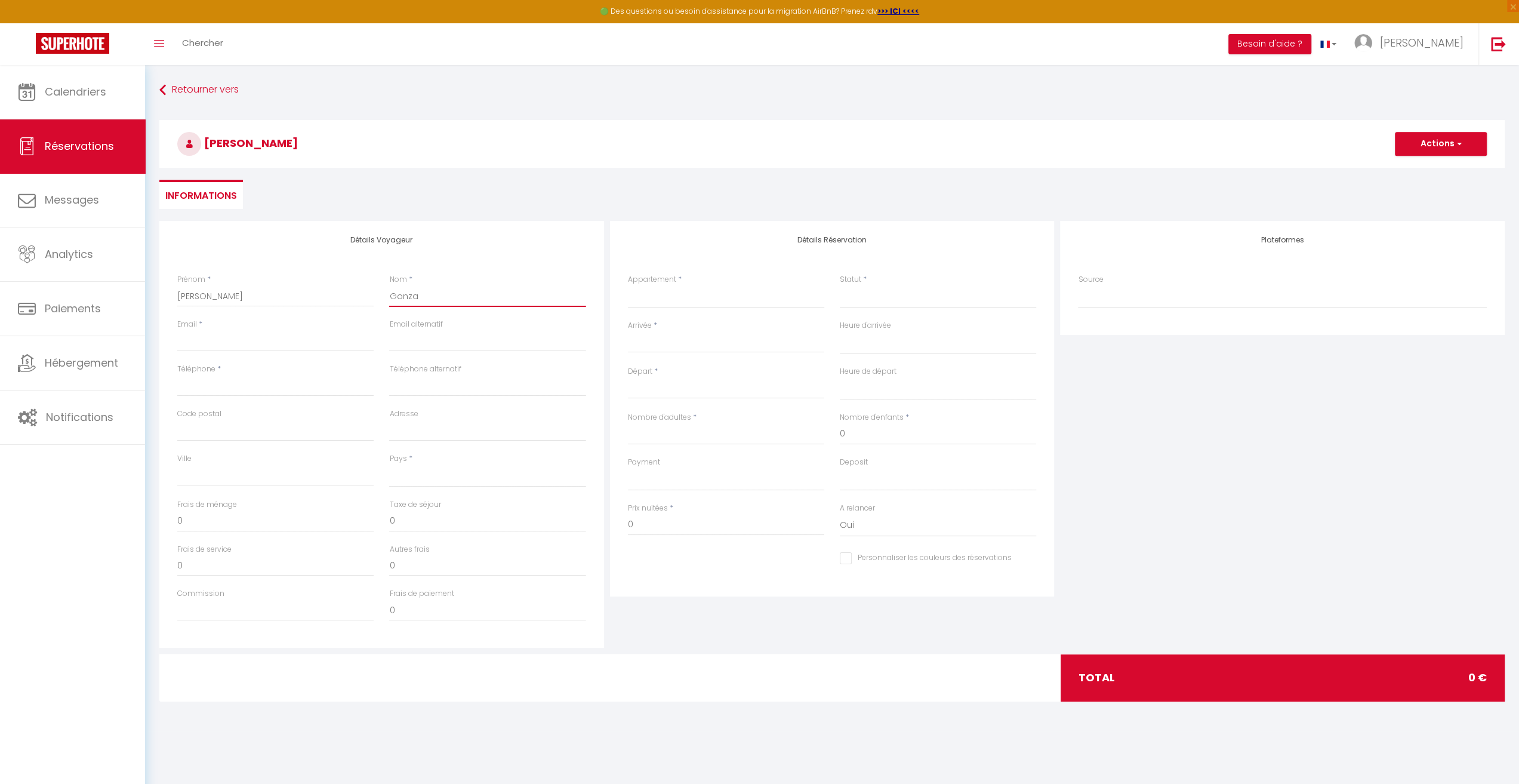
select select
checkbox input "false"
type input "Gonzal"
select select
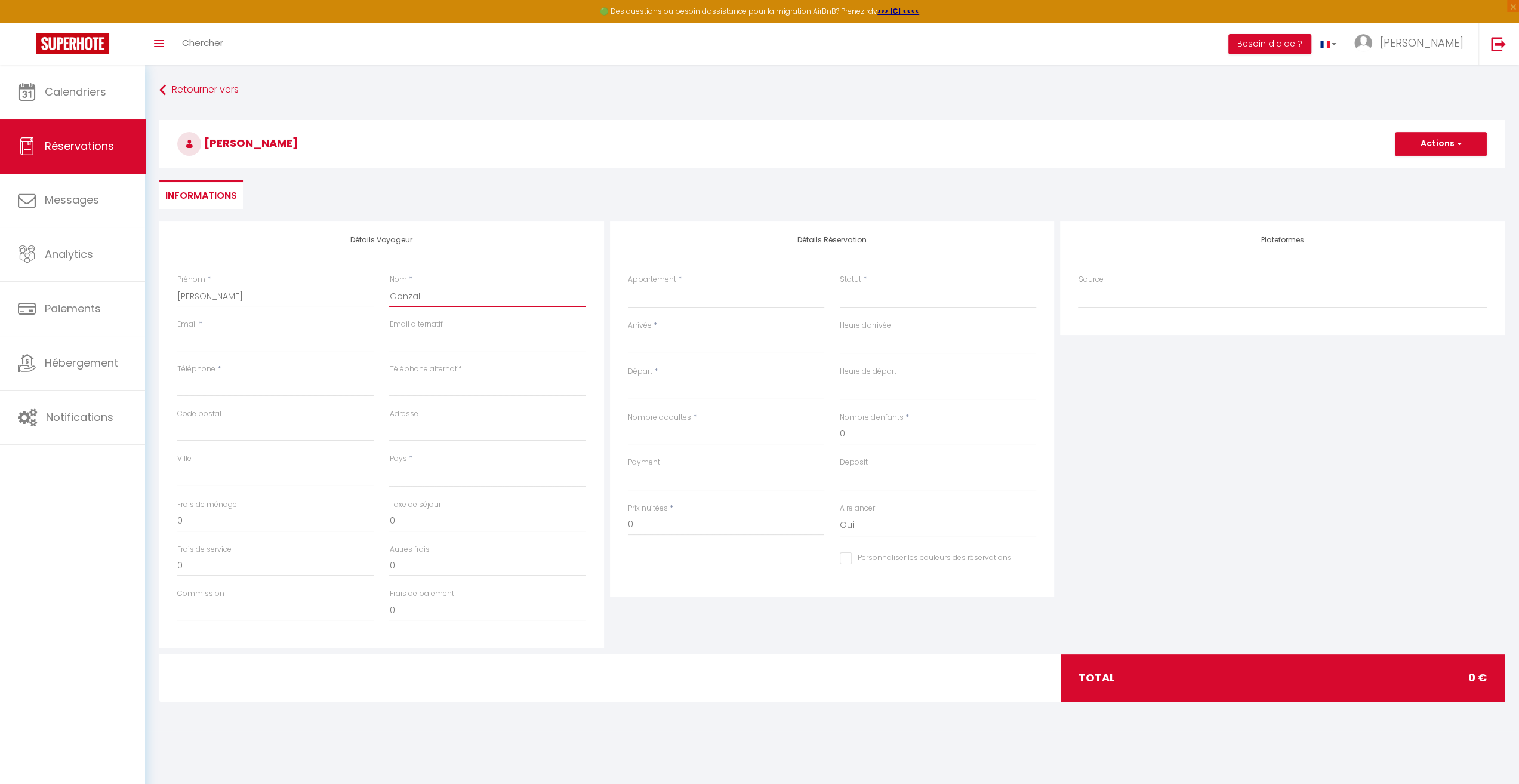
select select
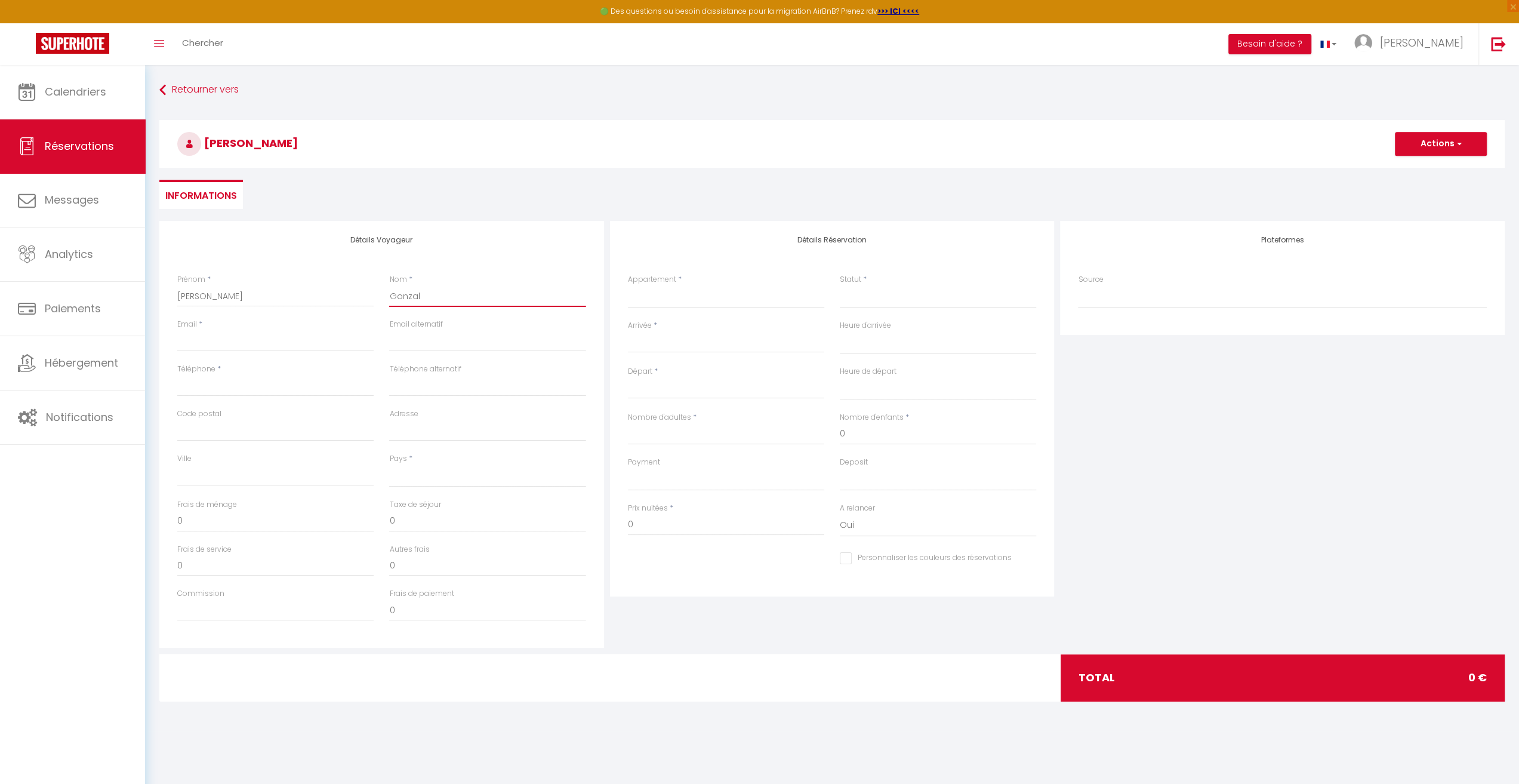
checkbox input "false"
type input "[PERSON_NAME]"
select select
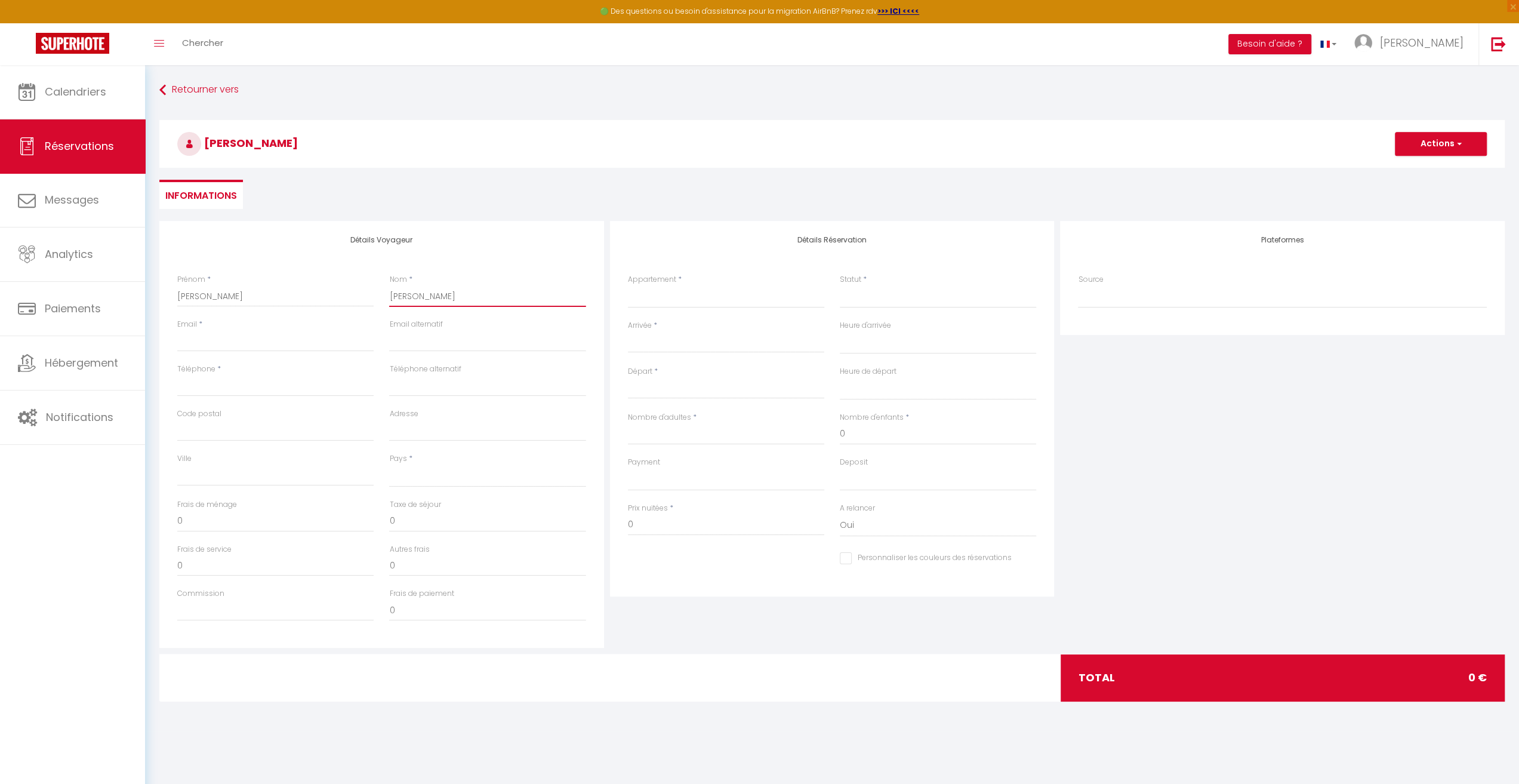
select select
checkbox input "false"
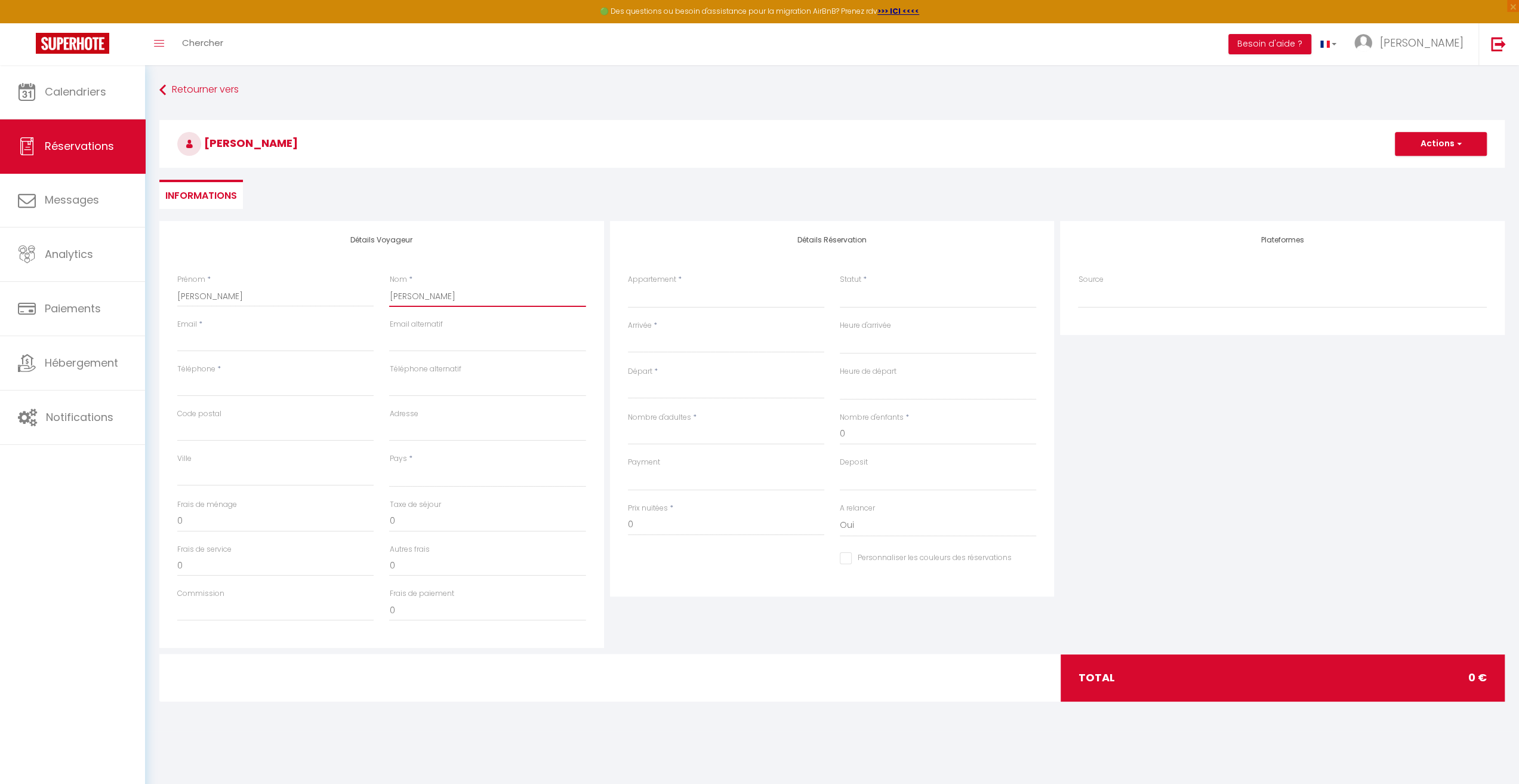
type input "Gonzales"
select select
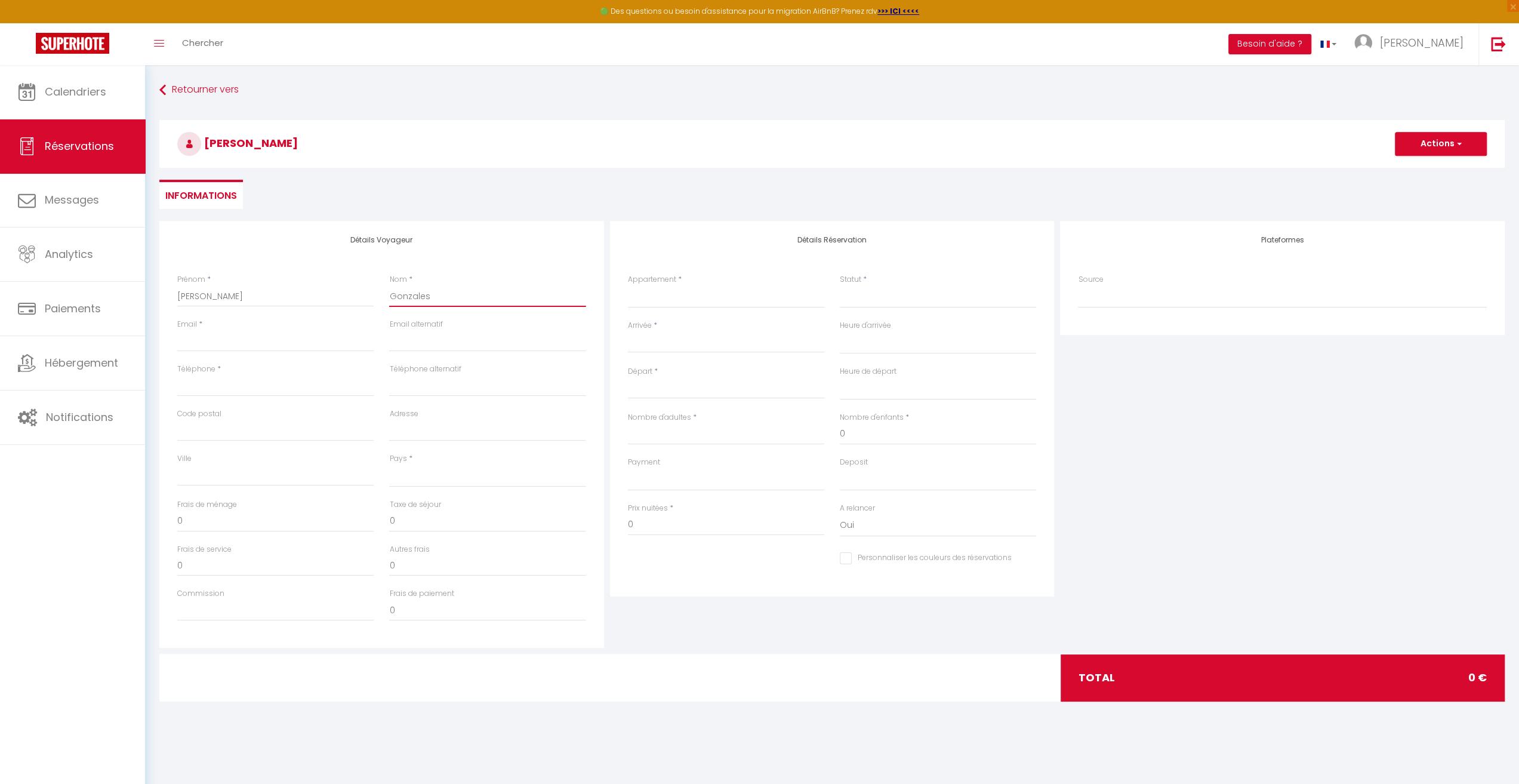
select select
checkbox input "false"
type input "Gonzales"
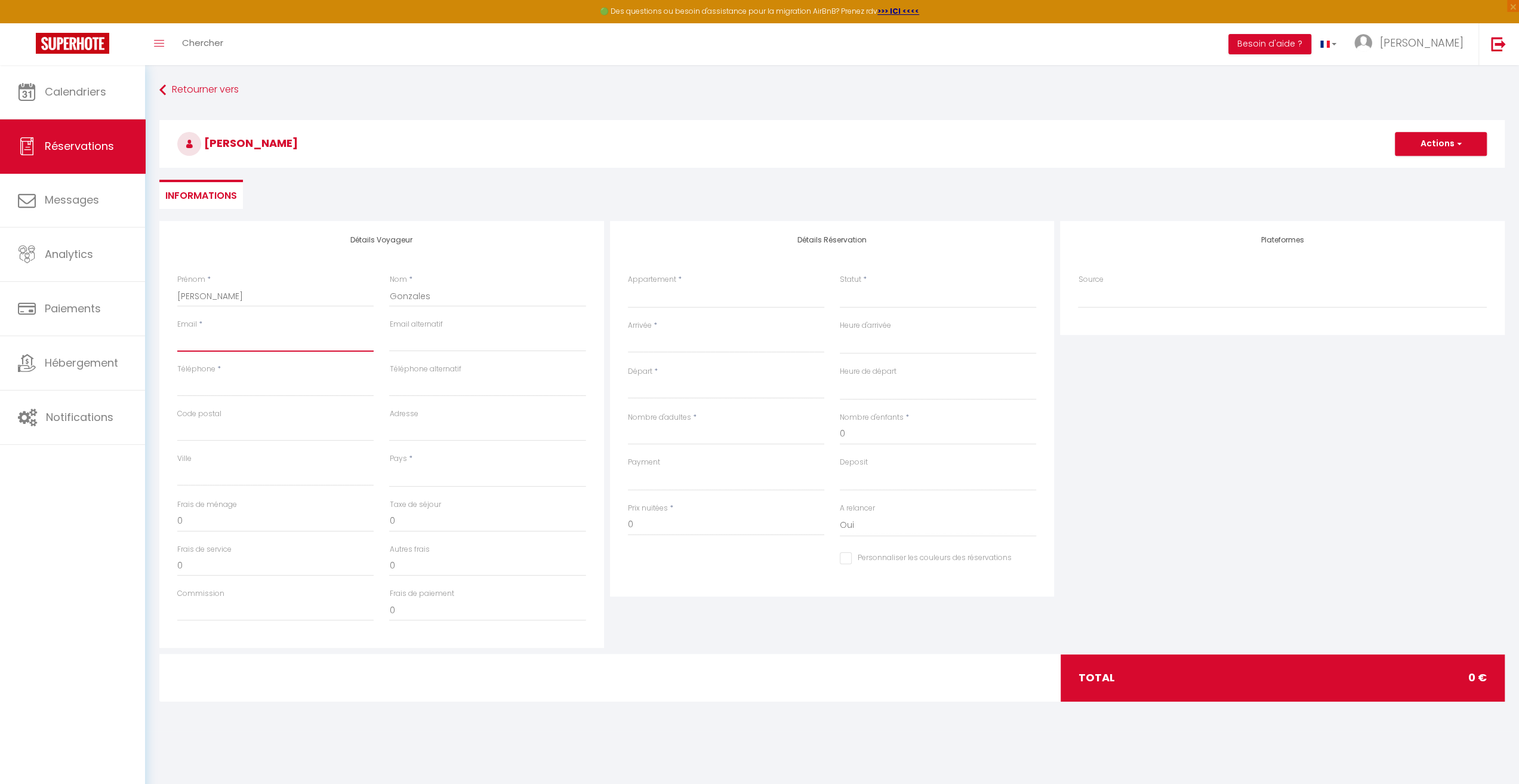
click at [253, 345] on input "Email client" at bounding box center [276, 340] width 197 height 22
type input "h"
select select
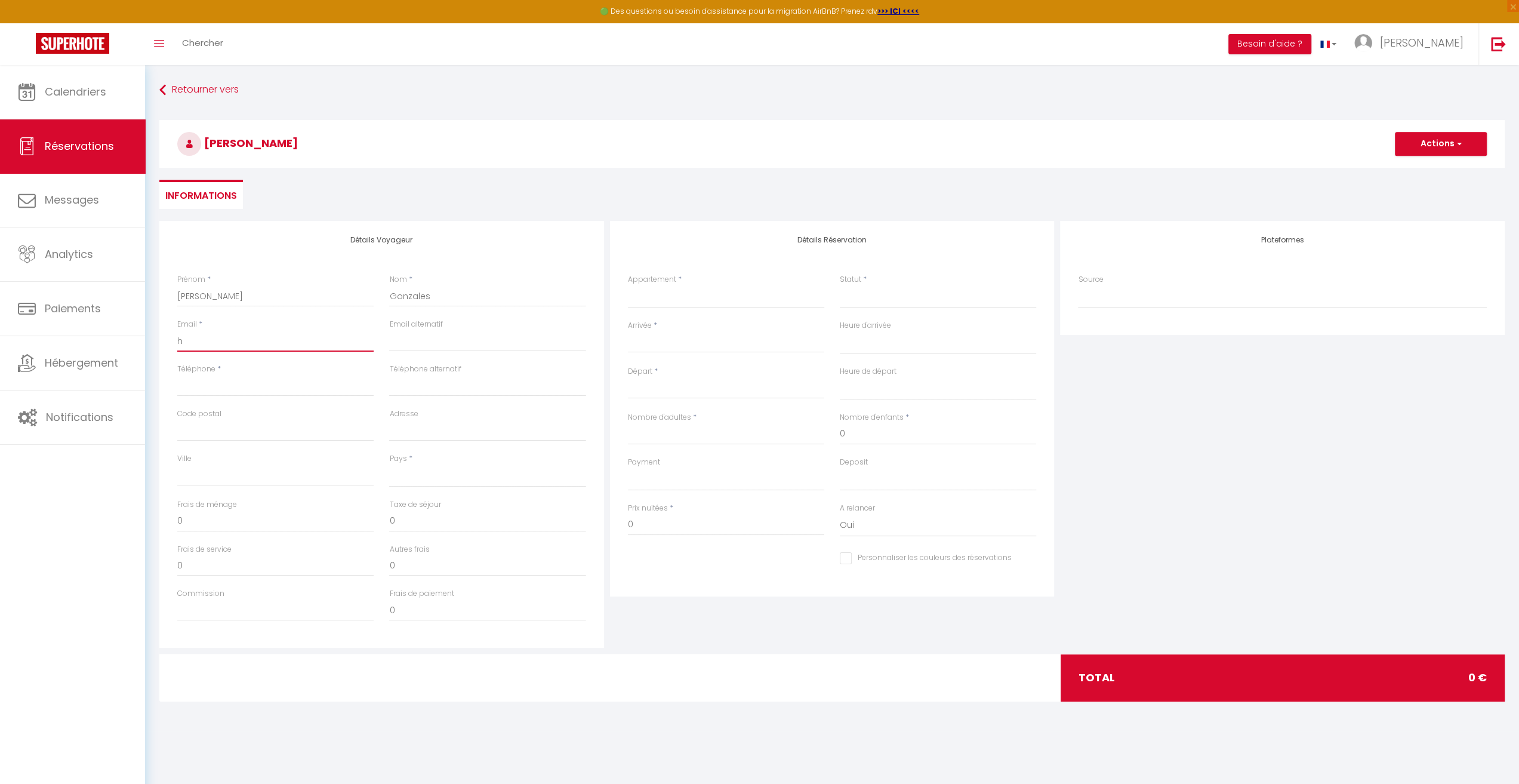
select select
checkbox input "false"
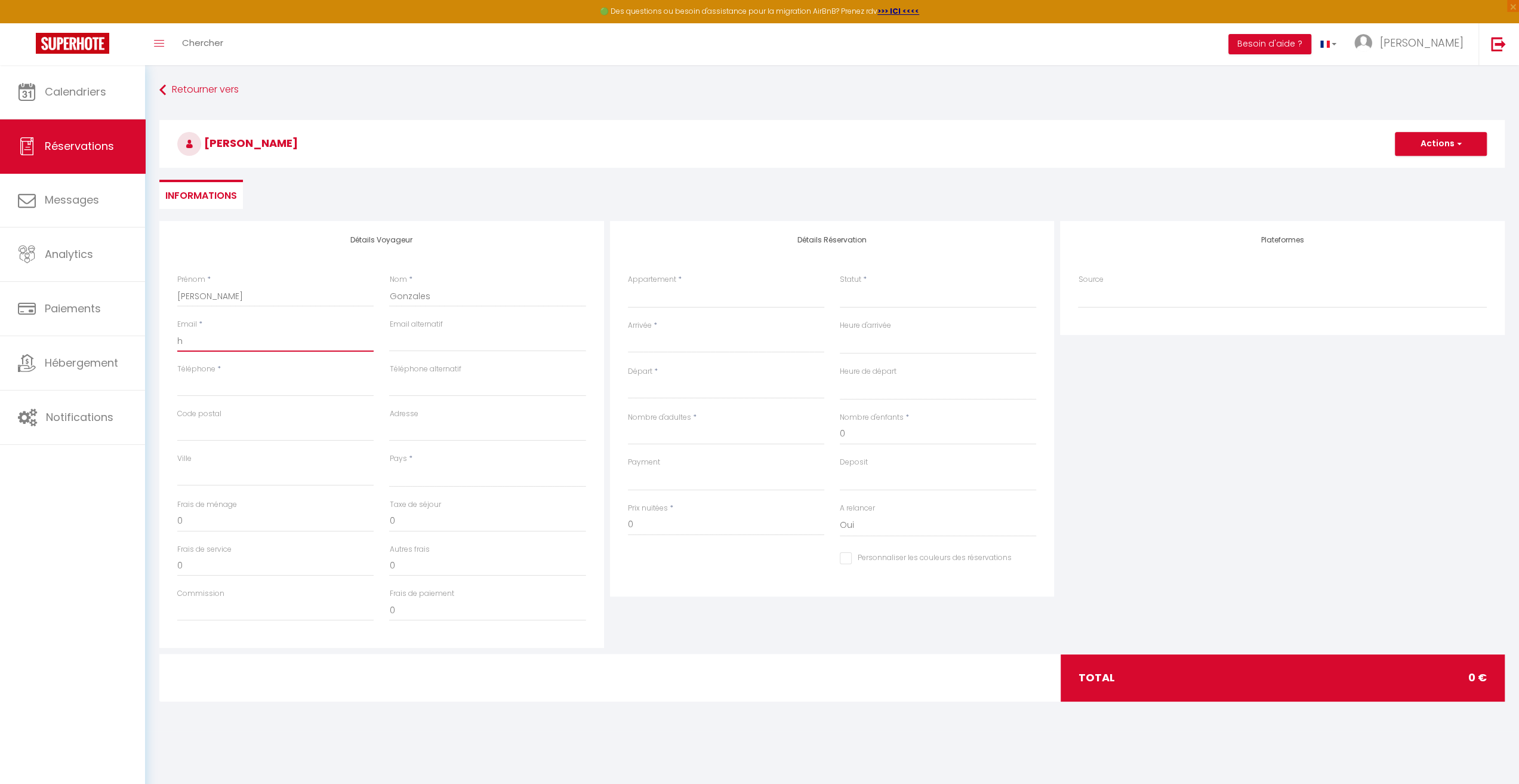
type input "he"
select select
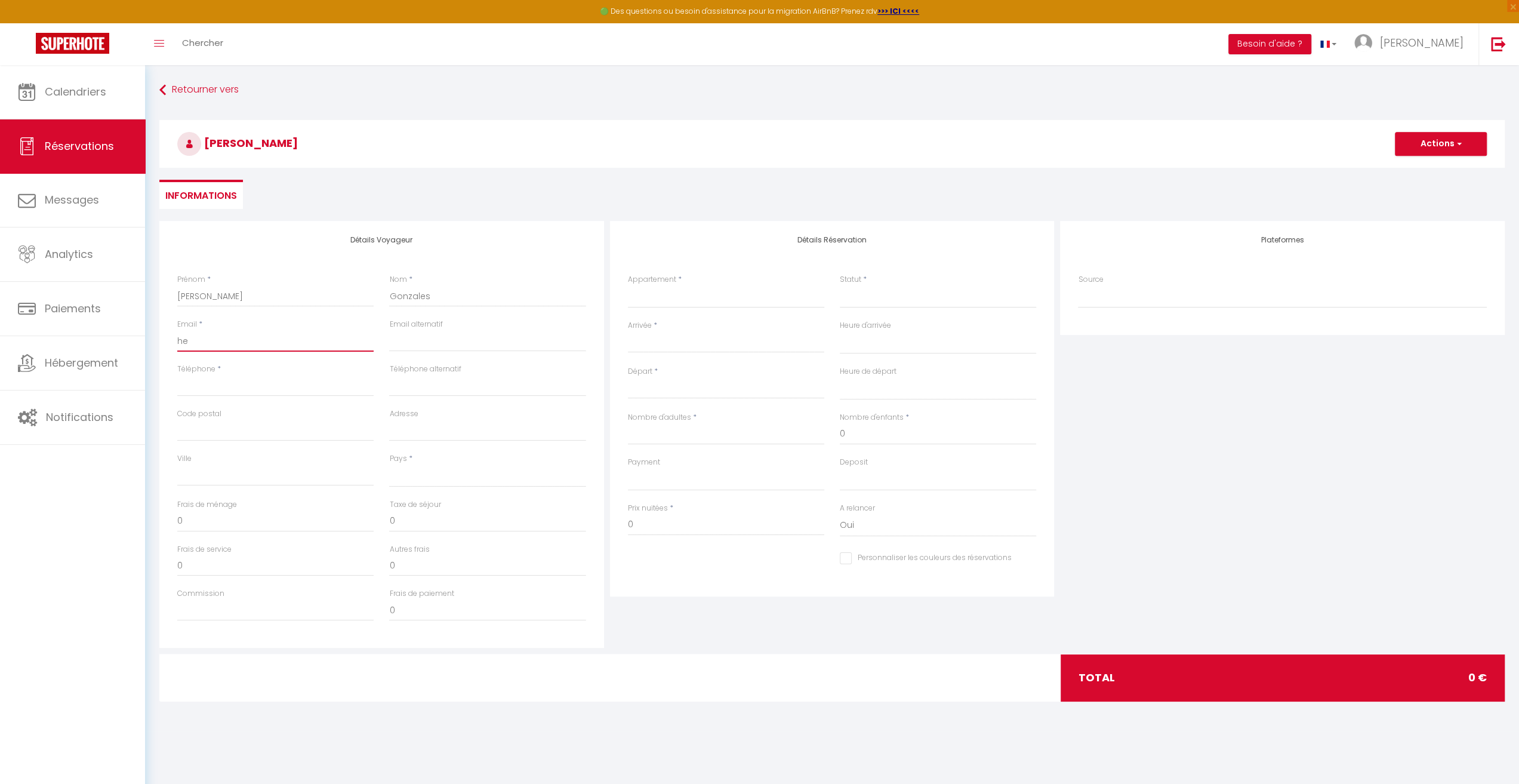
select select
checkbox input "false"
type input "her"
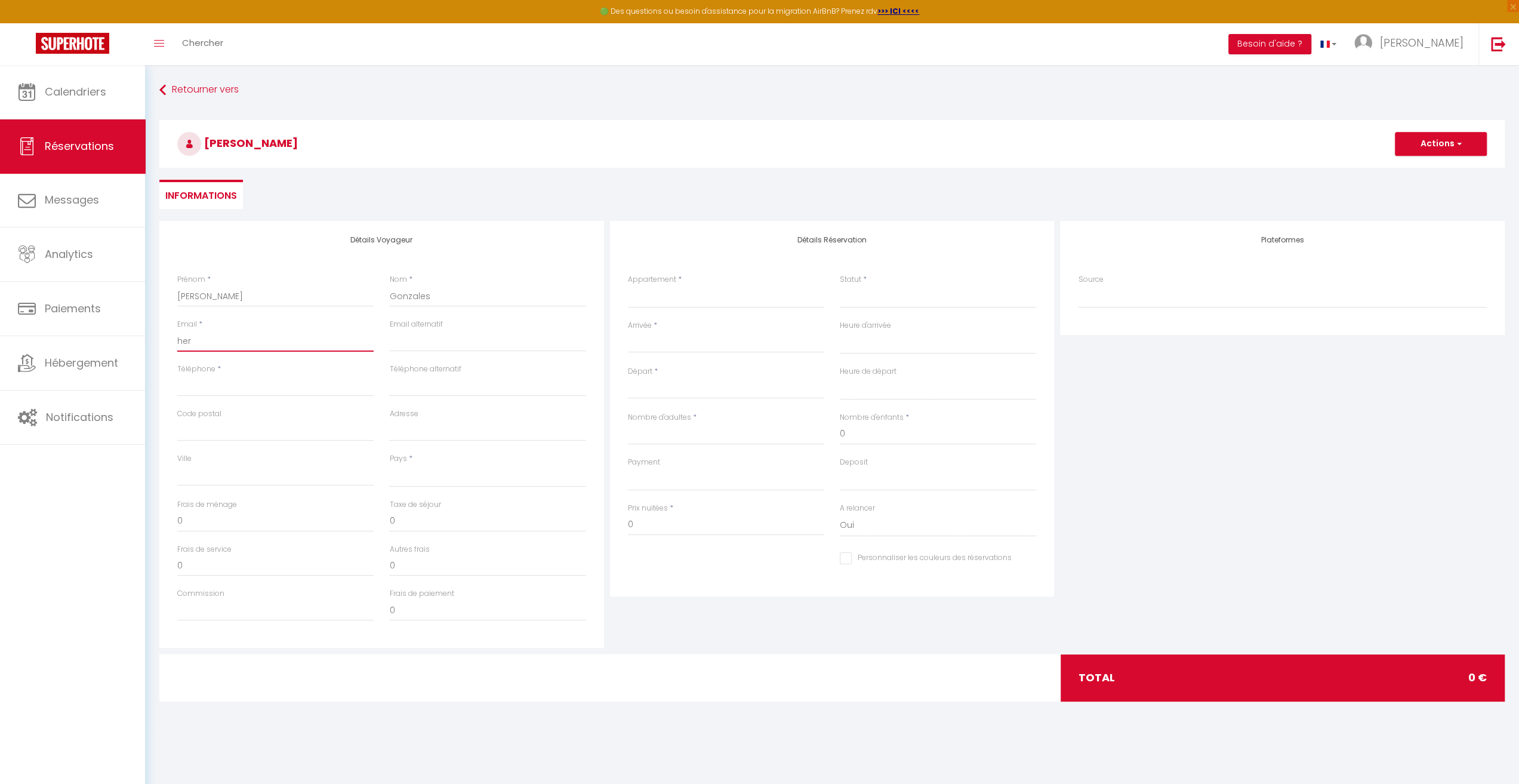
select select
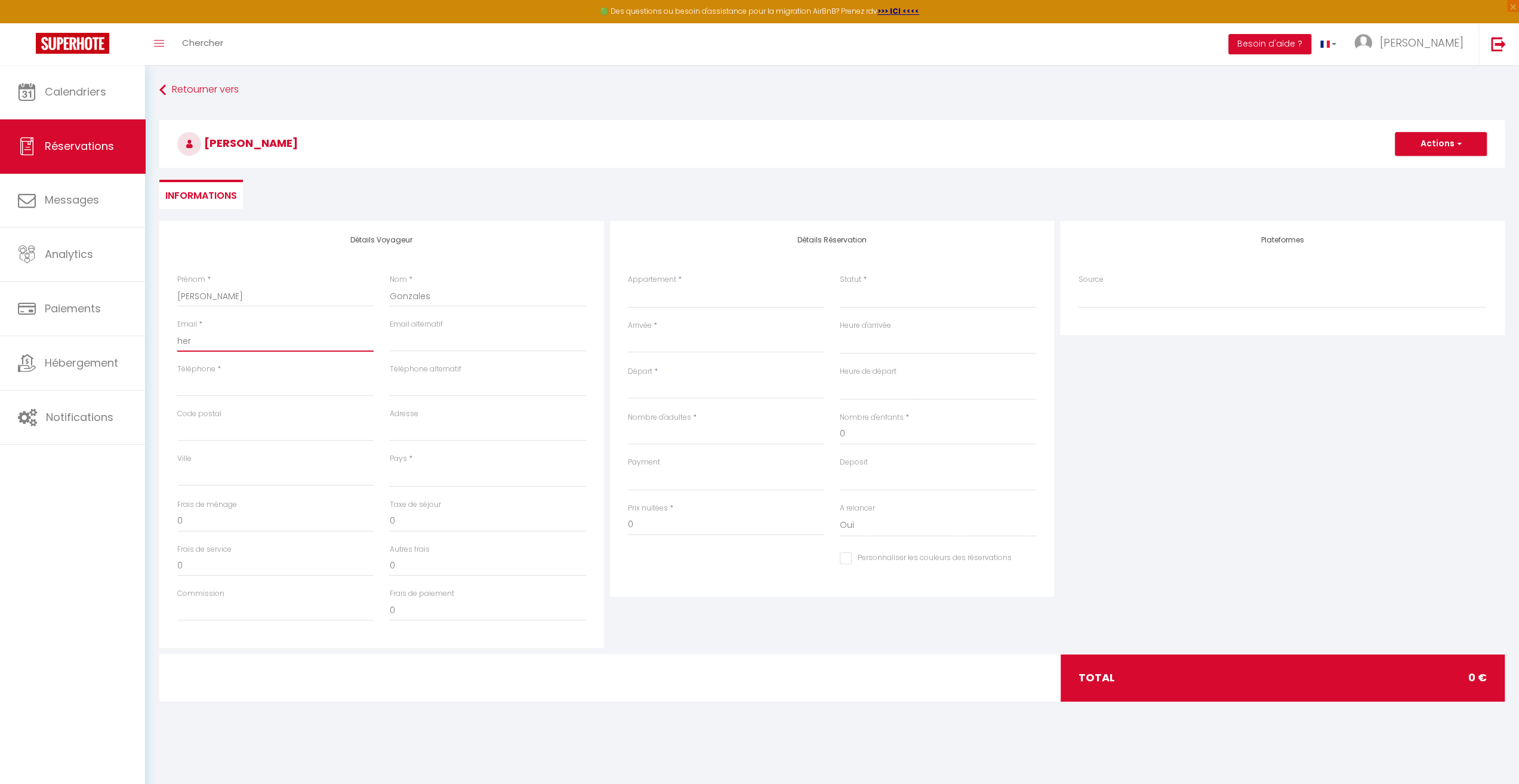
select select
checkbox input "false"
type input "herv"
select select
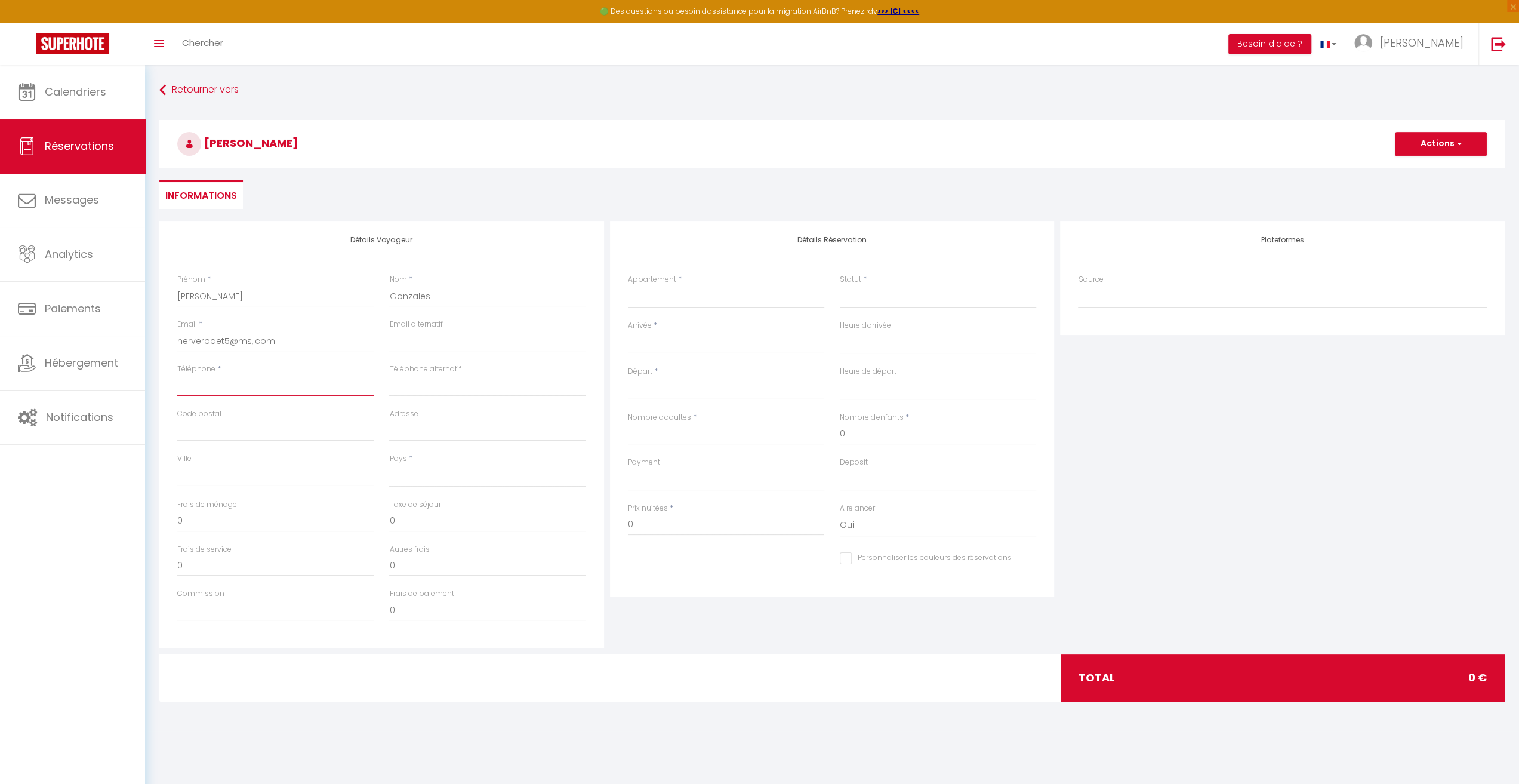
click at [253, 384] on input "Téléphone" at bounding box center [276, 385] width 197 height 22
click at [229, 440] on input "Code postal" at bounding box center [276, 430] width 197 height 22
click at [439, 477] on select "[GEOGRAPHIC_DATA] [GEOGRAPHIC_DATA] [GEOGRAPHIC_DATA] [GEOGRAPHIC_DATA] [GEOGRA…" at bounding box center [488, 476] width 197 height 23
click at [390, 465] on select "[GEOGRAPHIC_DATA] [GEOGRAPHIC_DATA] [GEOGRAPHIC_DATA] [GEOGRAPHIC_DATA] [GEOGRA…" at bounding box center [488, 476] width 197 height 23
click at [673, 299] on select "[PERSON_NAME] [MEDICAL_DATA] [PERSON_NAME] Centre [PERSON_NAME] [MEDICAL_DATA] …" at bounding box center [726, 296] width 197 height 23
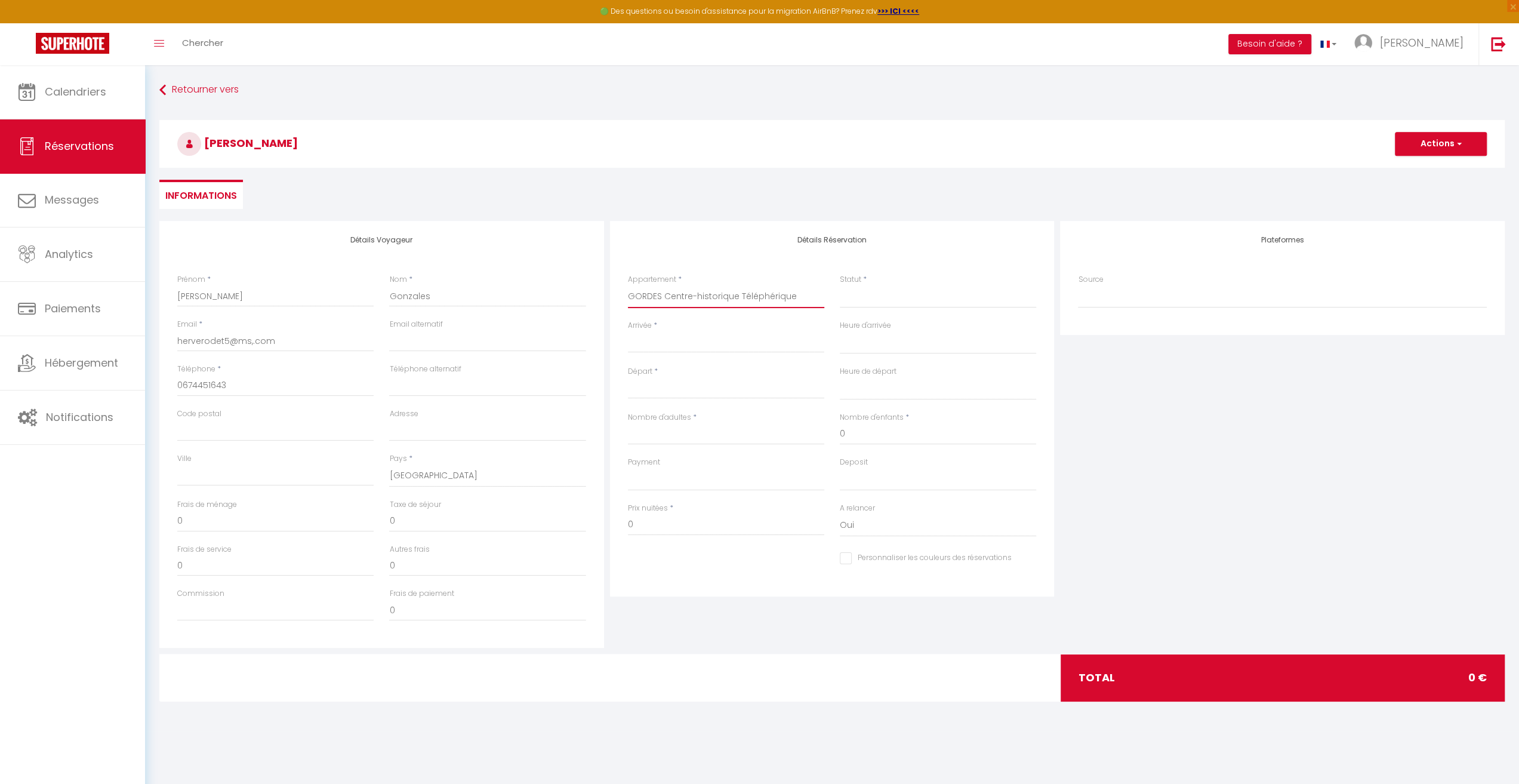
click at [628, 285] on select "[PERSON_NAME] [MEDICAL_DATA] [PERSON_NAME] Centre [PERSON_NAME] [MEDICAL_DATA] …" at bounding box center [726, 296] width 197 height 23
click at [966, 302] on select "Confirmé Non Confirmé [PERSON_NAME] par le voyageur No Show Request" at bounding box center [938, 296] width 197 height 23
click at [840, 285] on select "Confirmé Non Confirmé [PERSON_NAME] par le voyageur No Show Request" at bounding box center [938, 296] width 197 height 23
click at [643, 348] on input "Arrivée" at bounding box center [726, 343] width 197 height 15
click at [794, 438] on span "11" at bounding box center [794, 434] width 26 height 24
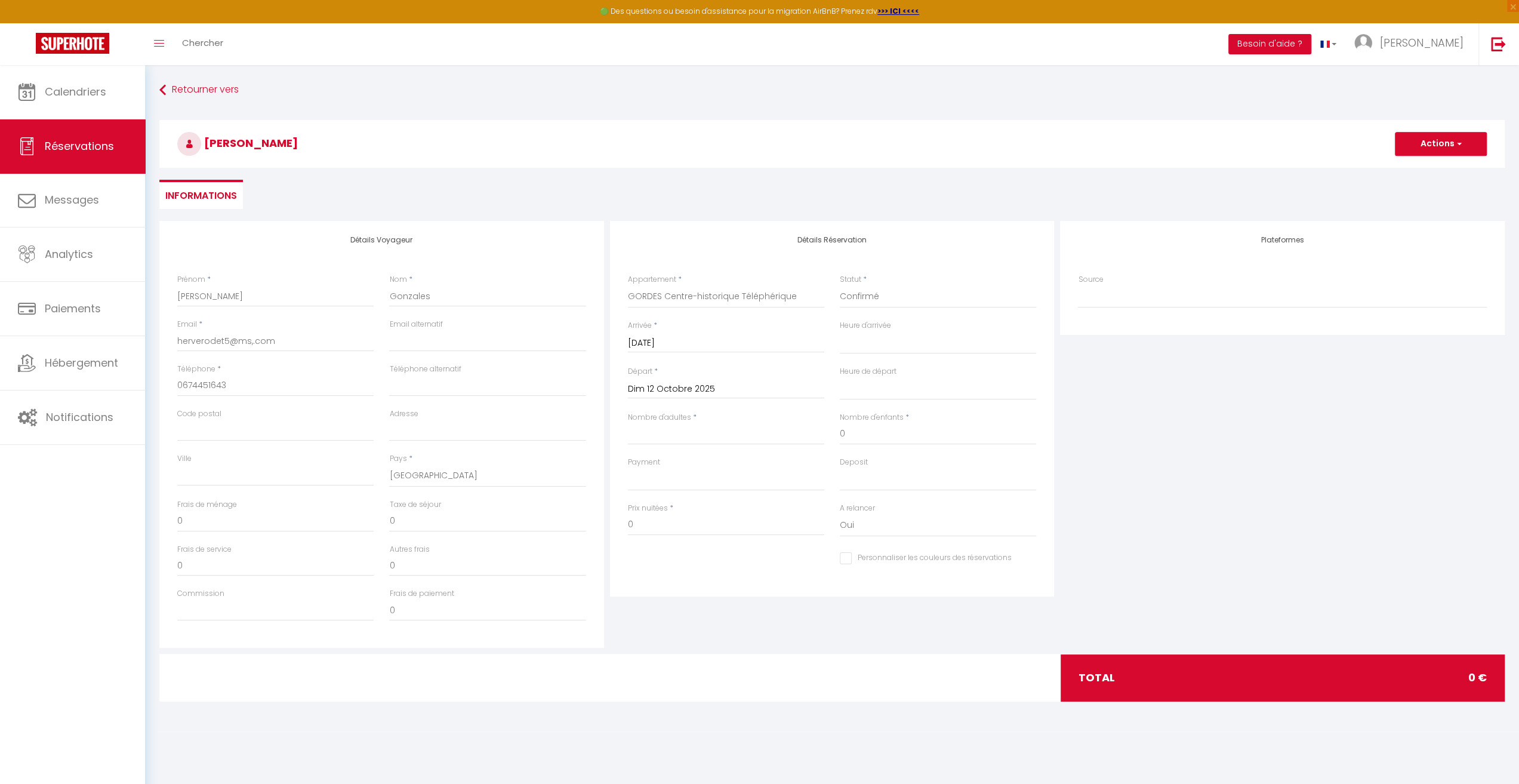
click at [693, 389] on input "Dim 12 Octobre 2025" at bounding box center [726, 389] width 197 height 15
click at [667, 508] on span "13" at bounding box center [666, 504] width 26 height 24
click at [702, 436] on input "Nombre d'adultes" at bounding box center [726, 433] width 197 height 22
click at [653, 525] on input "0" at bounding box center [726, 525] width 197 height 22
click at [888, 528] on select "Oui Non" at bounding box center [938, 526] width 197 height 23
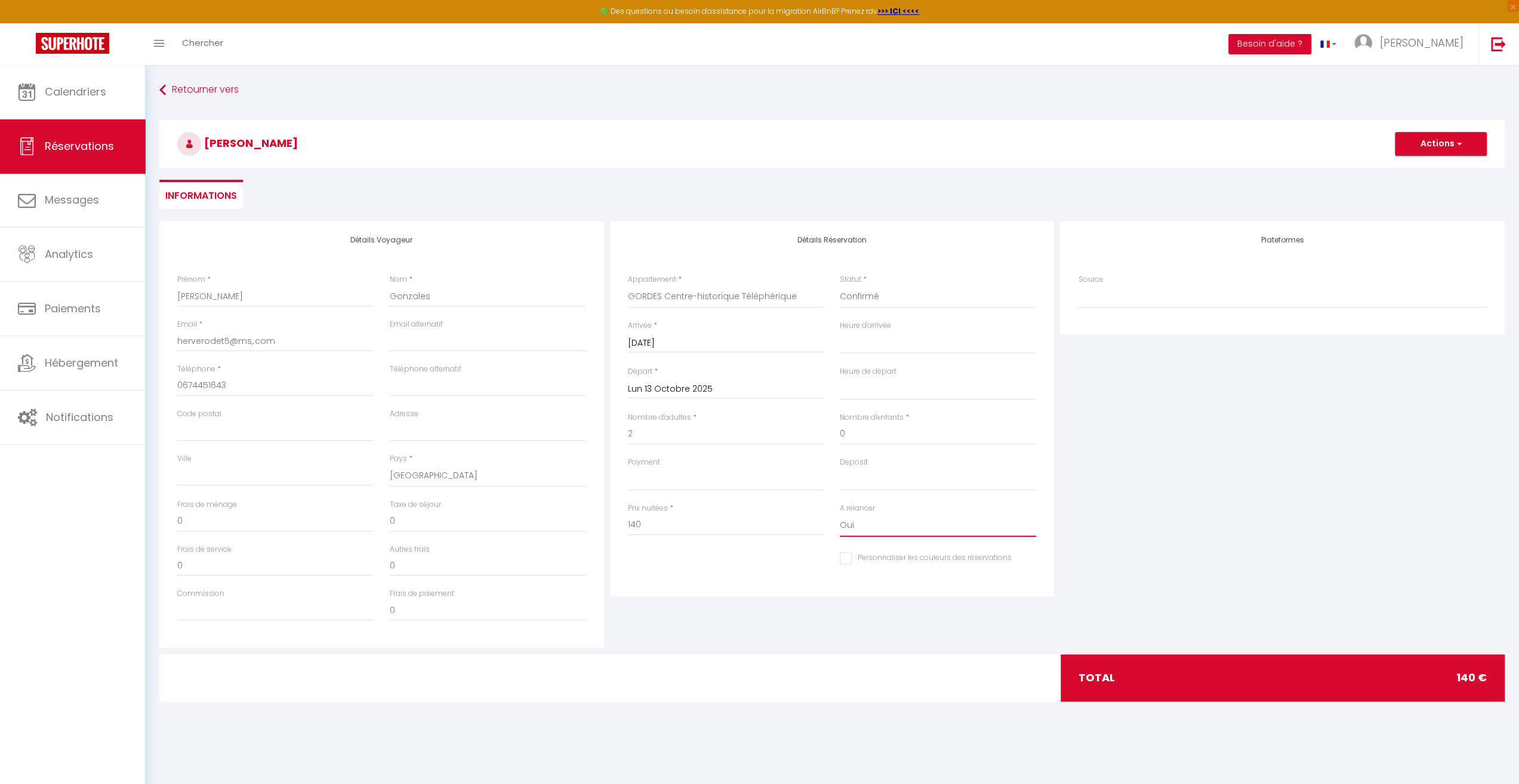
click at [888, 528] on select "Oui Non" at bounding box center [938, 526] width 197 height 23
click at [1451, 141] on button "Actions" at bounding box center [1441, 143] width 92 height 24
click at [1422, 170] on link "Enregistrer" at bounding box center [1429, 170] width 94 height 15
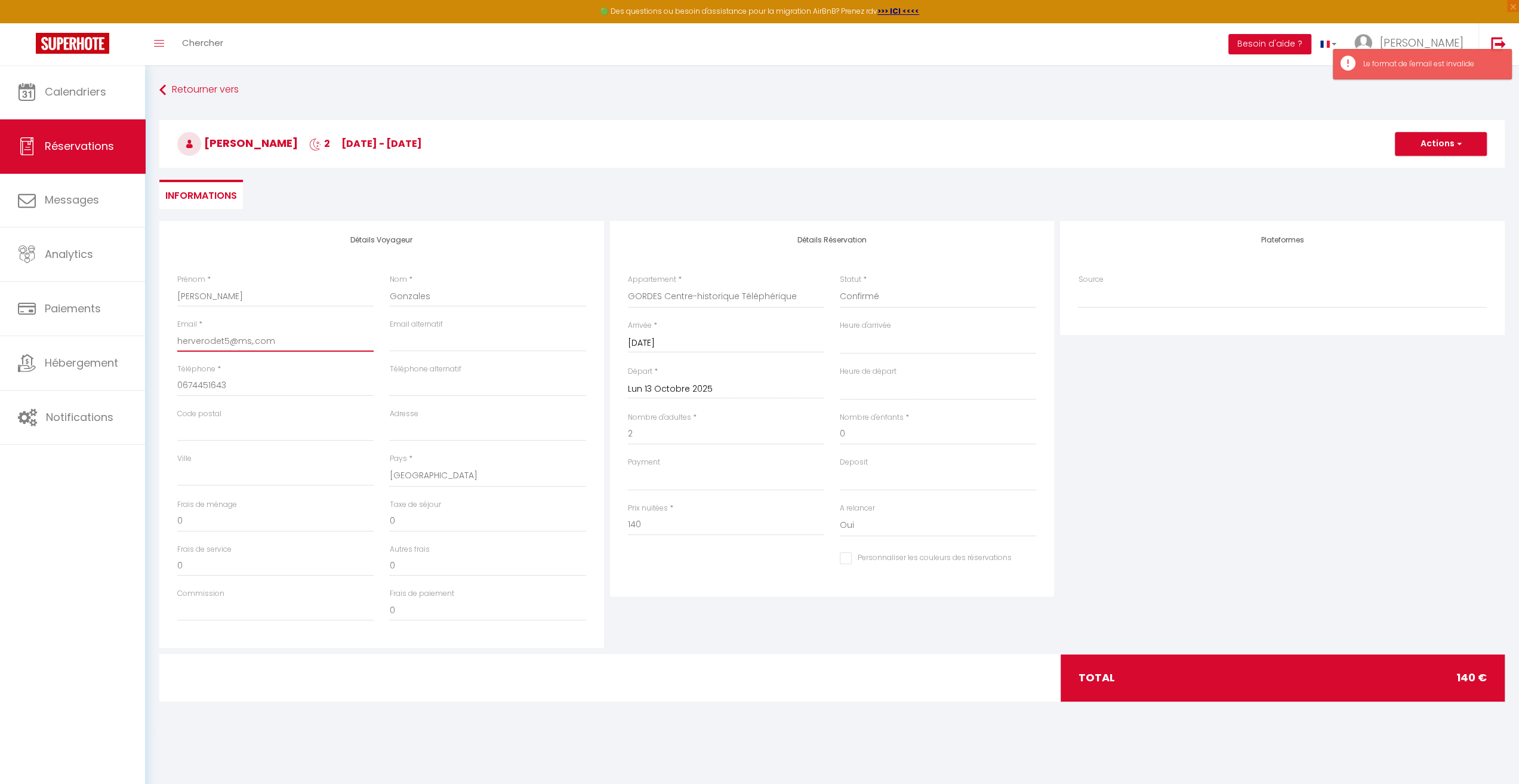
click at [252, 339] on input "herverodet5@ms,.com" at bounding box center [276, 340] width 197 height 22
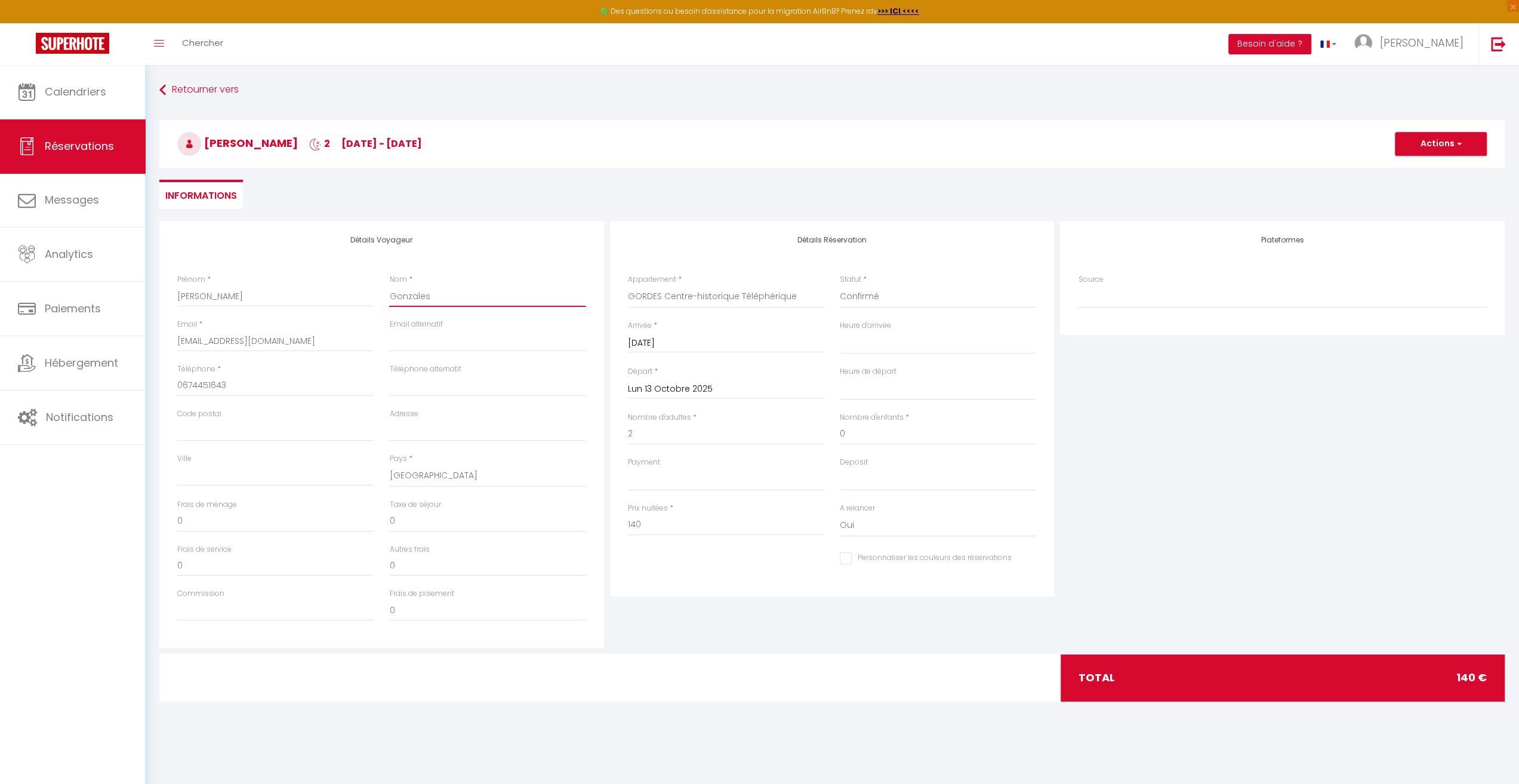
click at [435, 296] on input "Gonzales" at bounding box center [488, 296] width 197 height 22
click at [1441, 139] on button "Actions" at bounding box center [1441, 143] width 92 height 24
click at [1427, 167] on link "Enregistrer" at bounding box center [1429, 170] width 94 height 15
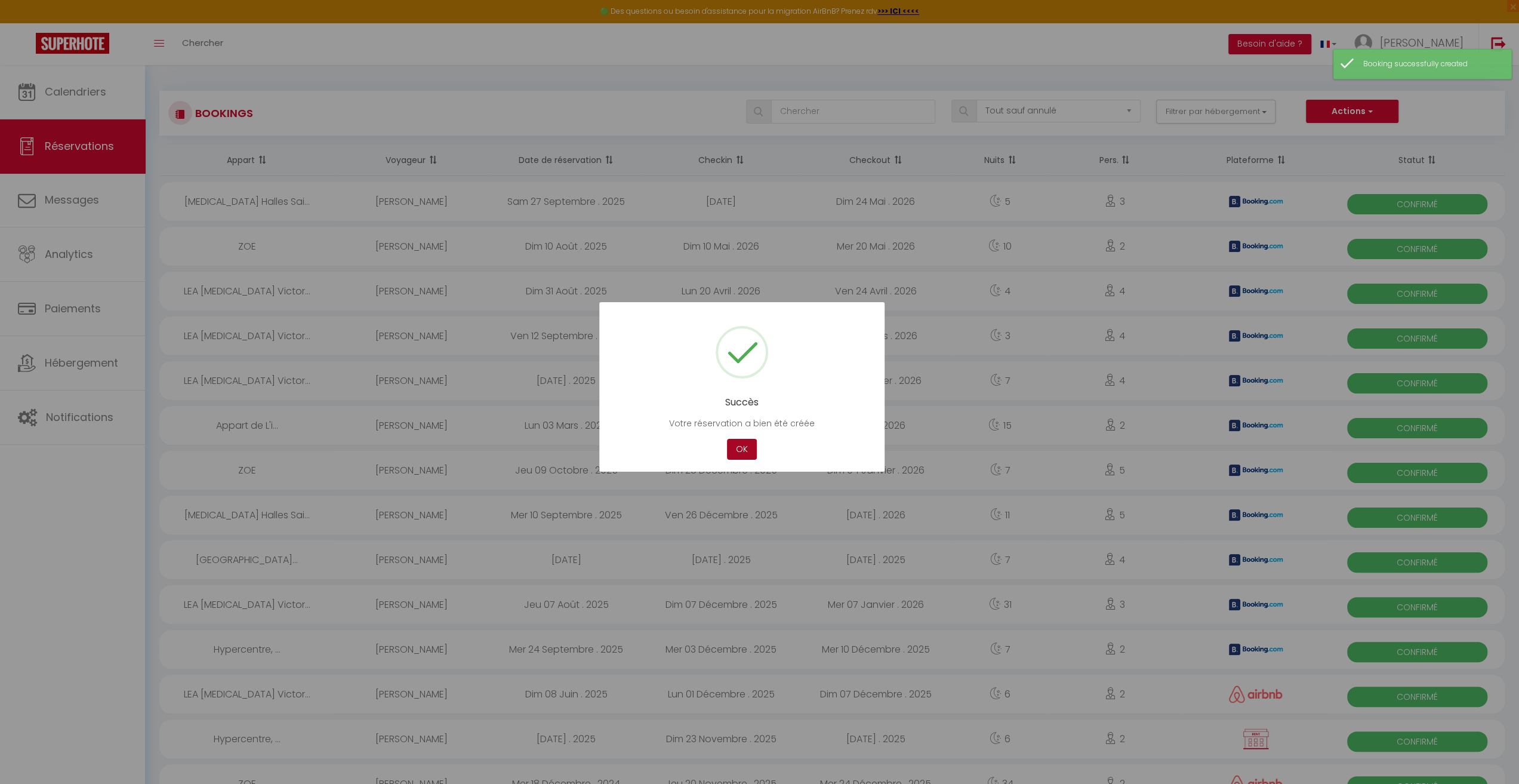
click at [740, 450] on button "OK" at bounding box center [741, 449] width 29 height 21
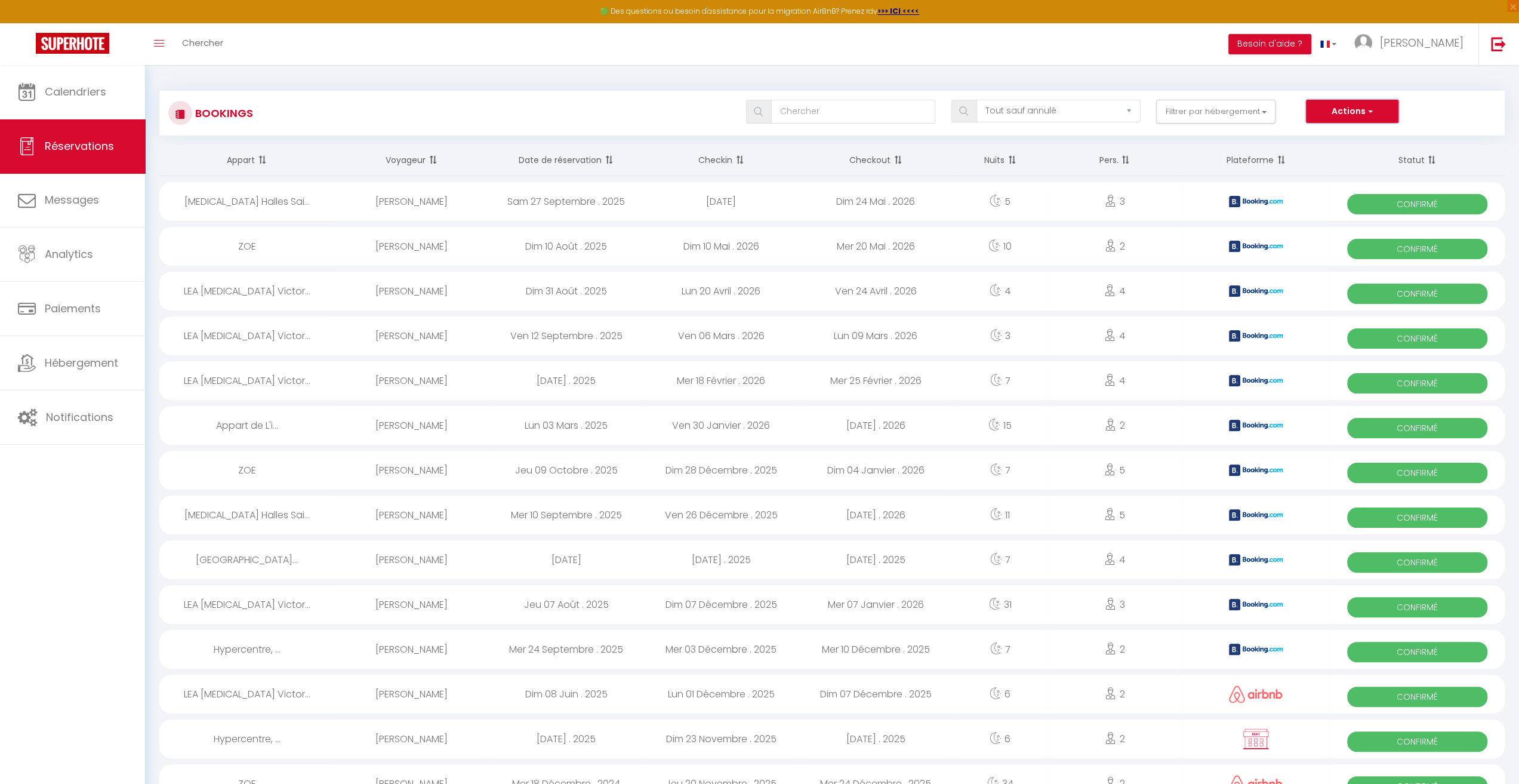
click at [1346, 110] on button "Actions" at bounding box center [1352, 111] width 92 height 24
click at [1330, 134] on link "Nouvelle Réservation" at bounding box center [1335, 137] width 127 height 15
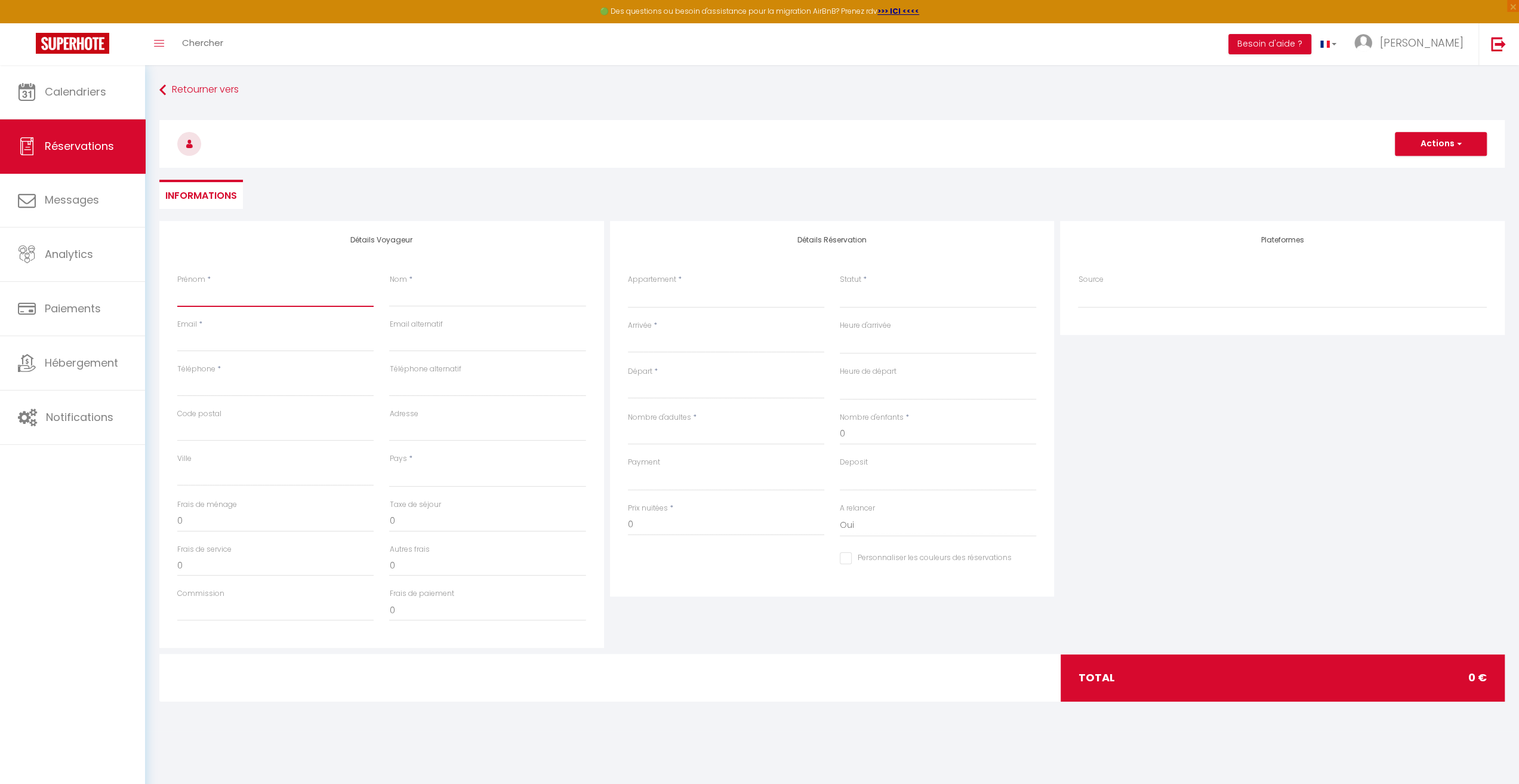
click at [230, 297] on input "Prénom" at bounding box center [276, 296] width 197 height 22
click at [426, 291] on input "Nom" at bounding box center [488, 296] width 197 height 22
click at [208, 342] on input "Email client" at bounding box center [276, 340] width 197 height 22
click at [232, 388] on input "Téléphone" at bounding box center [276, 385] width 197 height 22
click at [421, 474] on select "[GEOGRAPHIC_DATA] [GEOGRAPHIC_DATA] [GEOGRAPHIC_DATA] [GEOGRAPHIC_DATA] [GEOGRA…" at bounding box center [488, 476] width 197 height 23
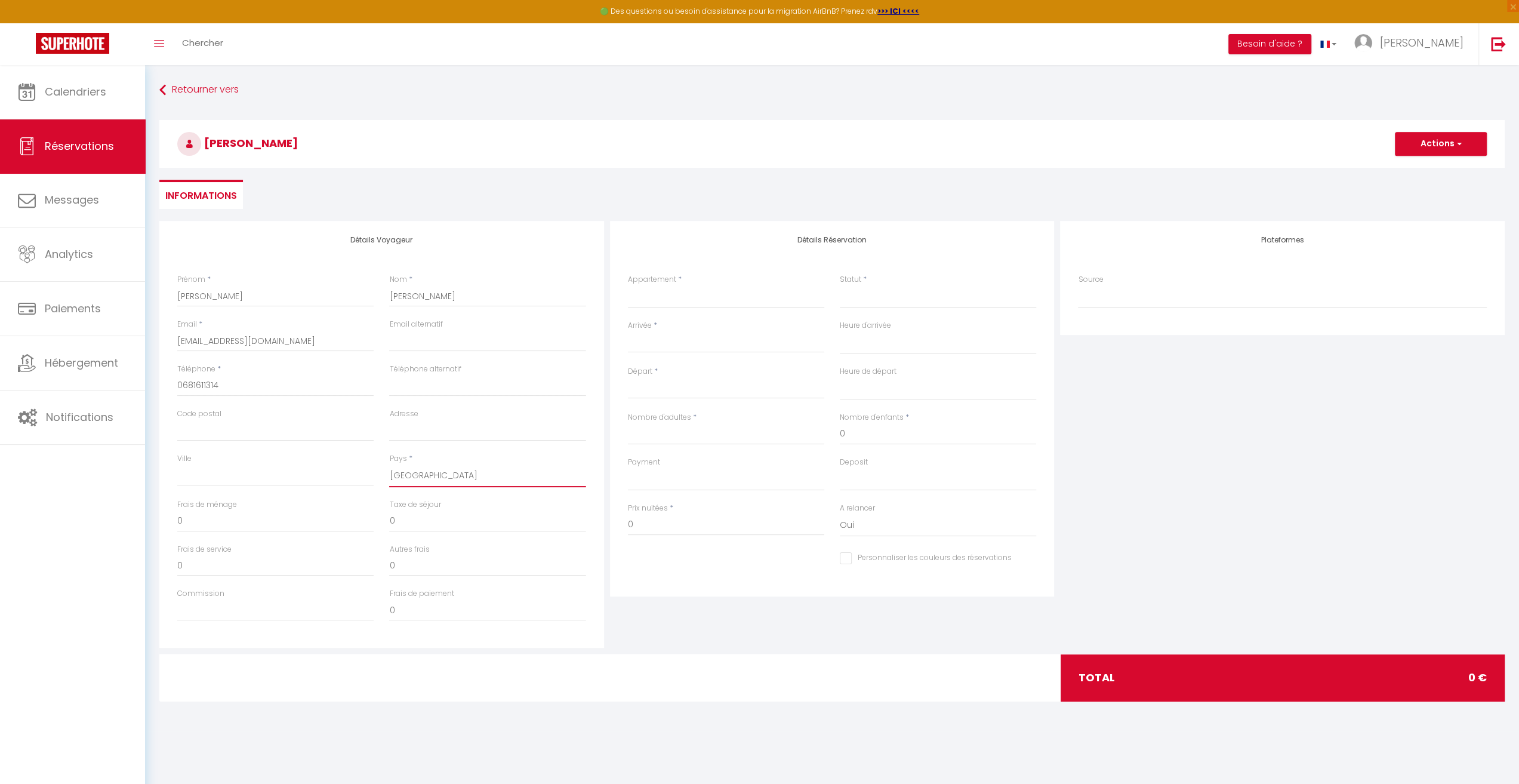
click at [390, 465] on select "[GEOGRAPHIC_DATA] [GEOGRAPHIC_DATA] [GEOGRAPHIC_DATA] [GEOGRAPHIC_DATA] [GEOGRA…" at bounding box center [488, 476] width 197 height 23
click at [658, 297] on select "[PERSON_NAME] [MEDICAL_DATA] [PERSON_NAME] Centre [PERSON_NAME] [MEDICAL_DATA] …" at bounding box center [726, 296] width 197 height 23
click at [628, 285] on select "[PERSON_NAME] [MEDICAL_DATA] [PERSON_NAME] Centre [PERSON_NAME] [MEDICAL_DATA] …" at bounding box center [726, 296] width 197 height 23
click at [890, 304] on select "Confirmé Non Confirmé [PERSON_NAME] par le voyageur No Show Request" at bounding box center [938, 296] width 197 height 23
click at [840, 285] on select "Confirmé Non Confirmé [PERSON_NAME] par le voyageur No Show Request" at bounding box center [938, 296] width 197 height 23
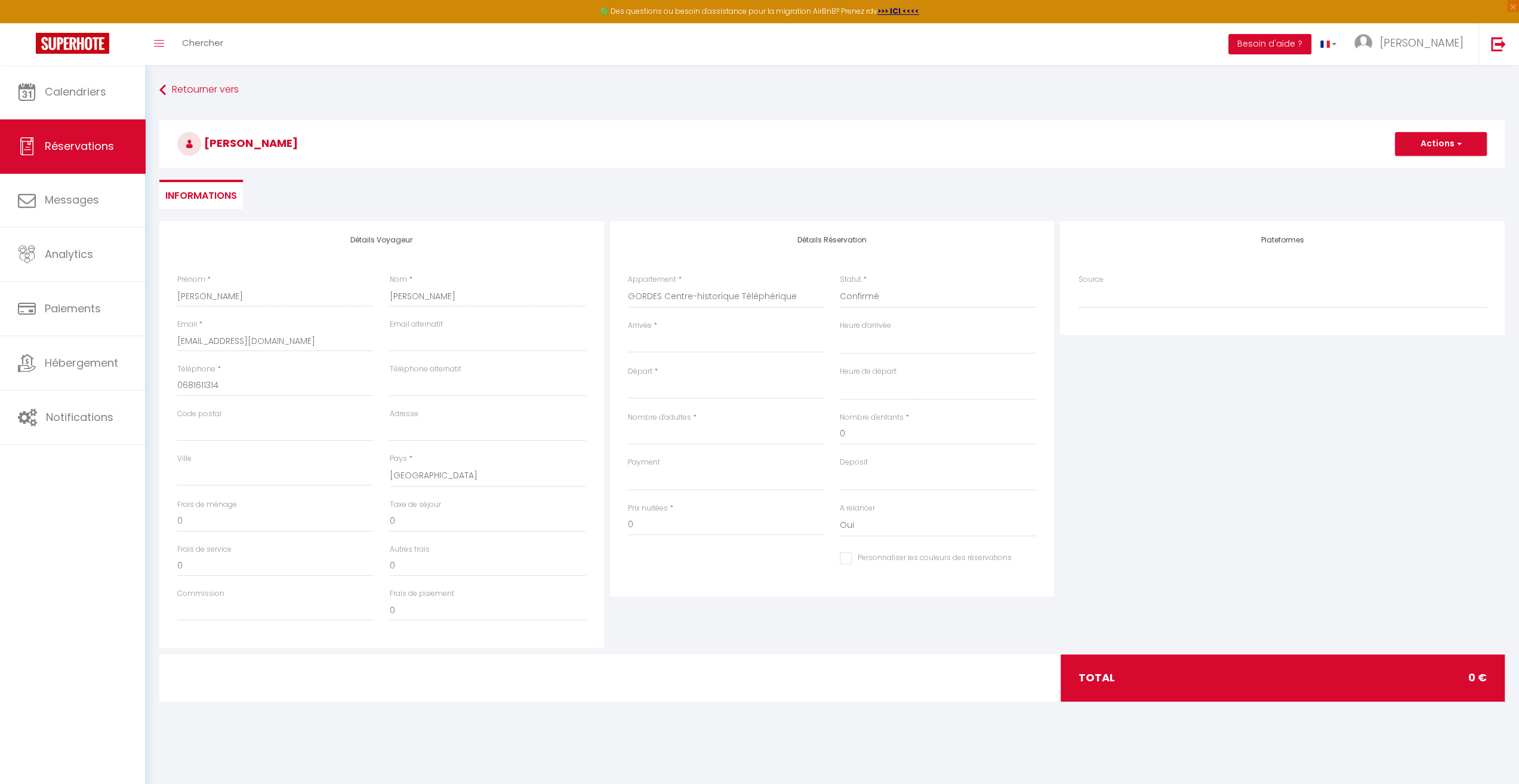
click at [645, 348] on input "Arrivée" at bounding box center [726, 343] width 197 height 15
click at [689, 459] on span "14" at bounding box center [692, 458] width 26 height 24
click at [689, 394] on input "Mer 15 Octobre 2025" at bounding box center [726, 389] width 197 height 15
click at [741, 511] on span "16" at bounding box center [742, 504] width 26 height 24
click at [672, 431] on input "Nombre d'adultes" at bounding box center [726, 433] width 197 height 22
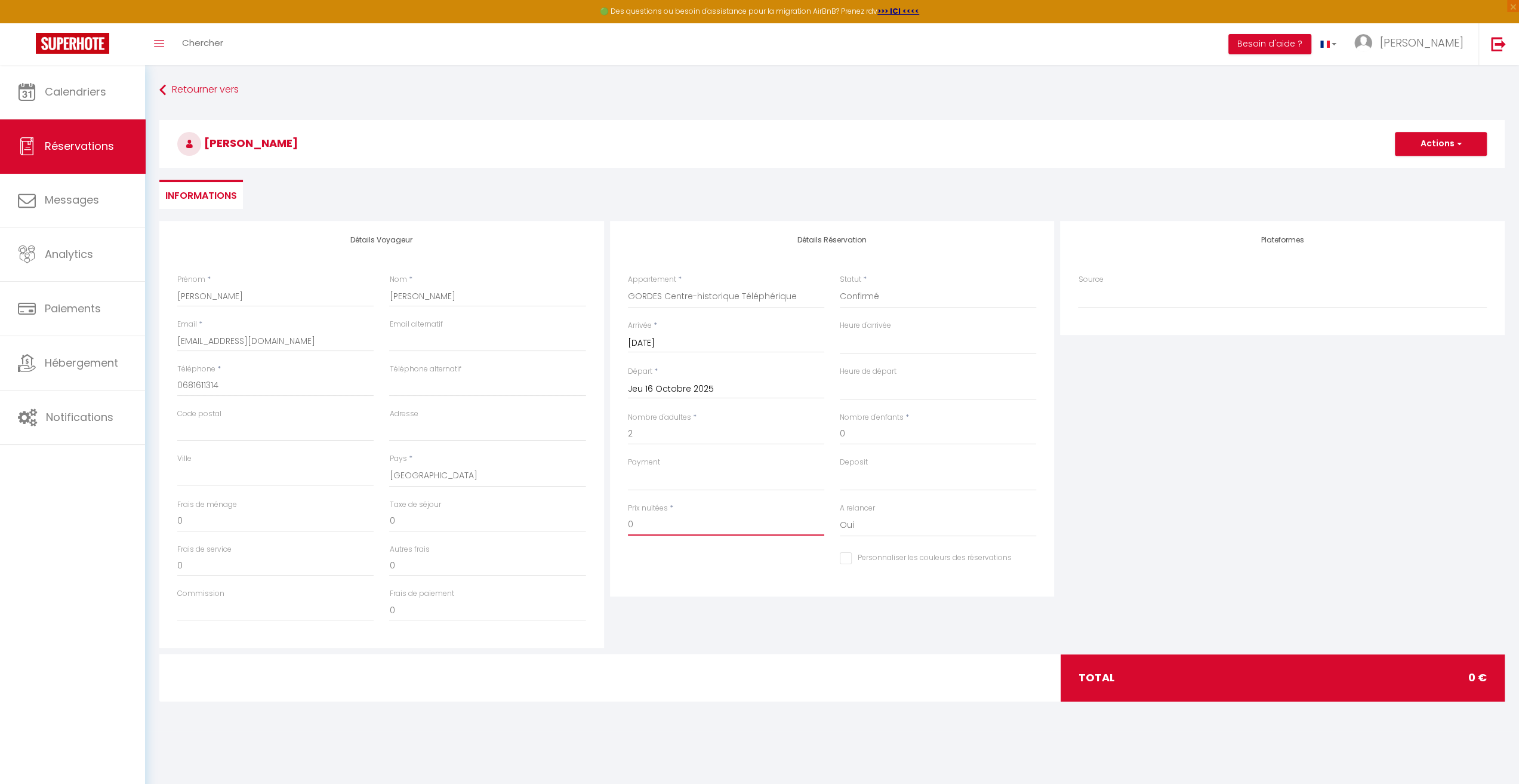
click at [680, 528] on input "0" at bounding box center [726, 525] width 197 height 22
click at [208, 521] on input "0" at bounding box center [276, 521] width 197 height 22
click at [225, 574] on input "0" at bounding box center [276, 564] width 197 height 22
click at [855, 431] on input "0" at bounding box center [938, 433] width 197 height 22
click at [644, 432] on input "2" at bounding box center [726, 433] width 197 height 22
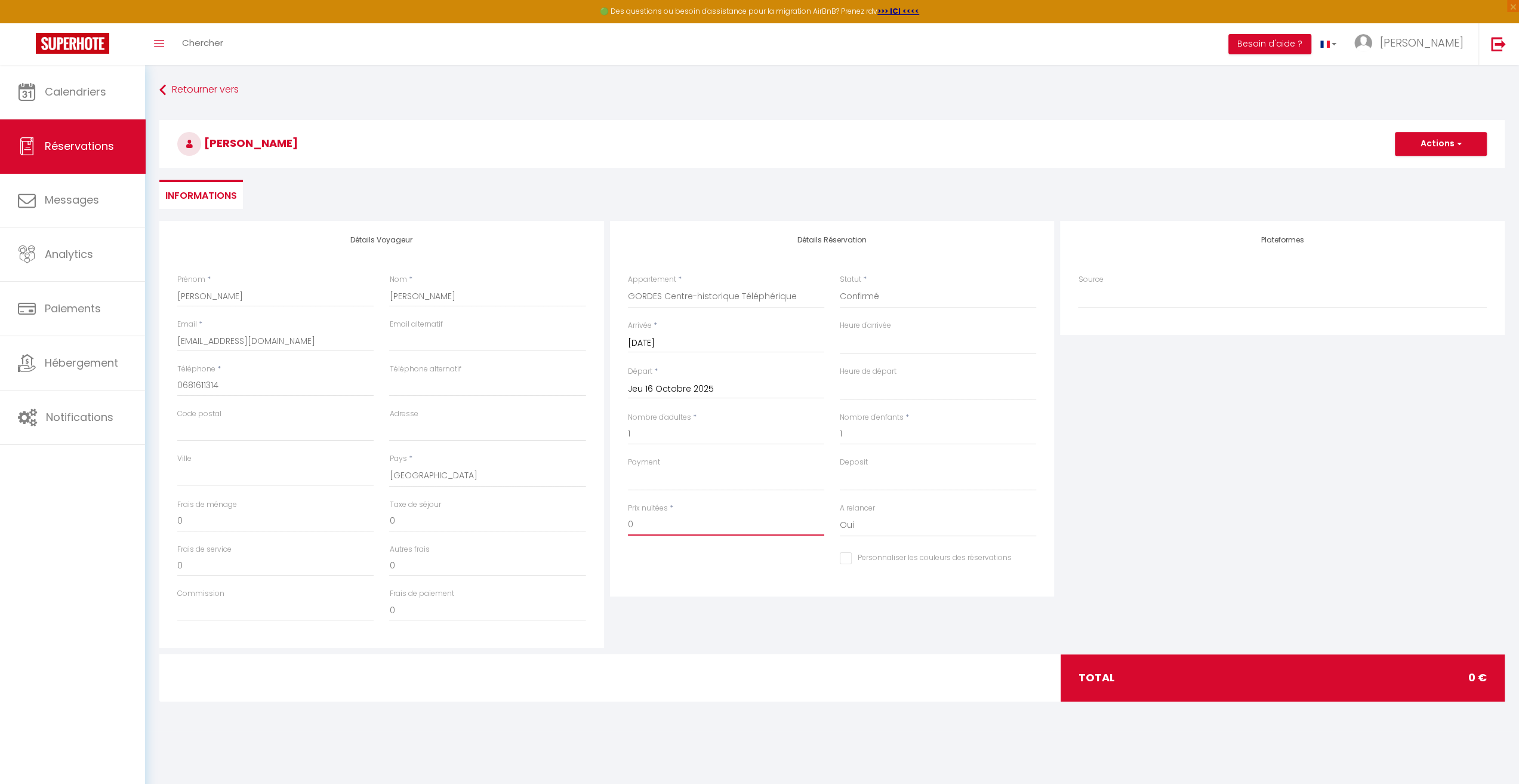
click at [630, 529] on input "0" at bounding box center [726, 525] width 197 height 22
click at [221, 522] on input "0" at bounding box center [276, 521] width 197 height 22
click at [1456, 145] on span "button" at bounding box center [1458, 143] width 8 height 10
click at [1420, 171] on link "Enregistrer" at bounding box center [1429, 170] width 94 height 15
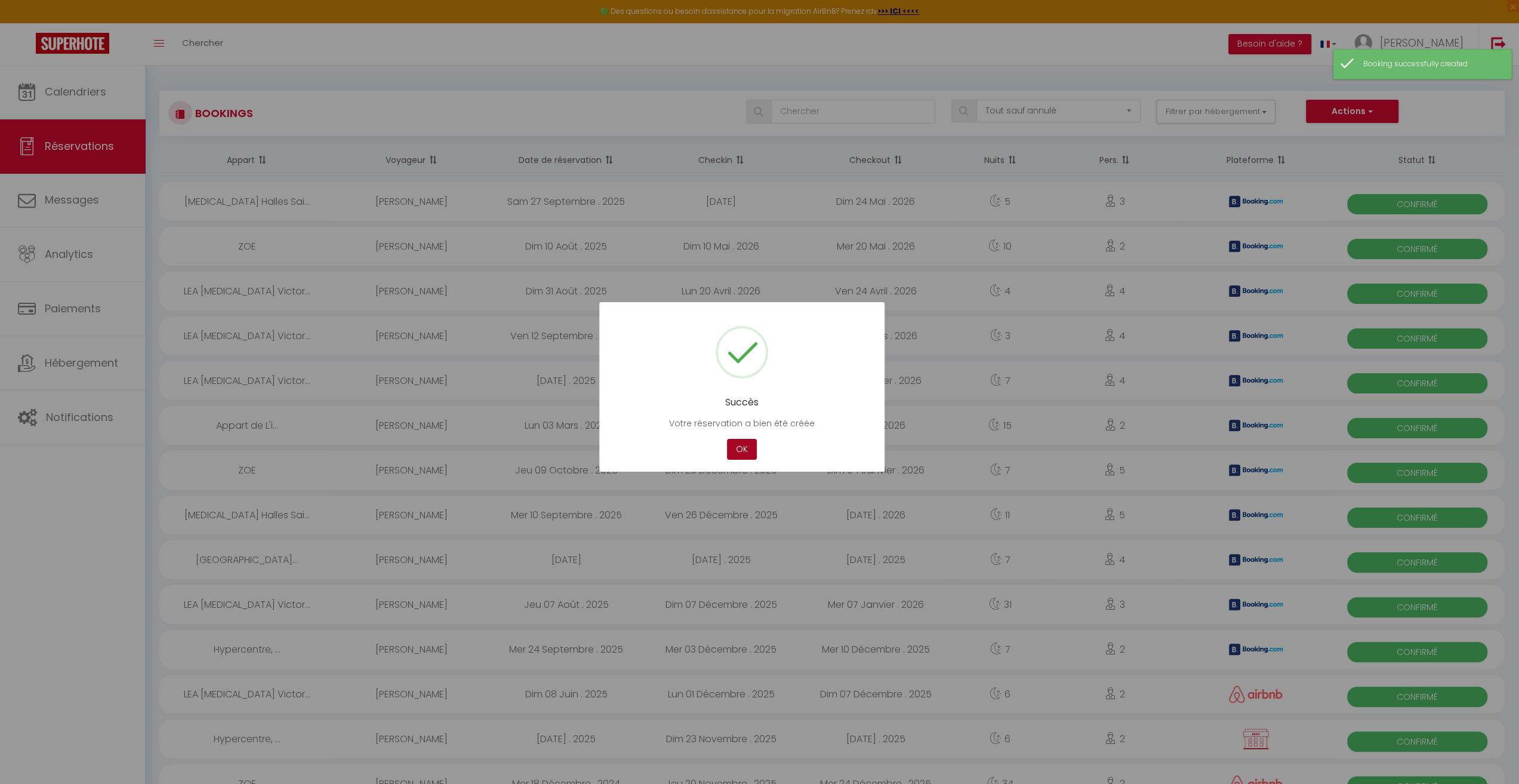
click at [741, 452] on button "OK" at bounding box center [741, 449] width 29 height 21
